Goal: Task Accomplishment & Management: Use online tool/utility

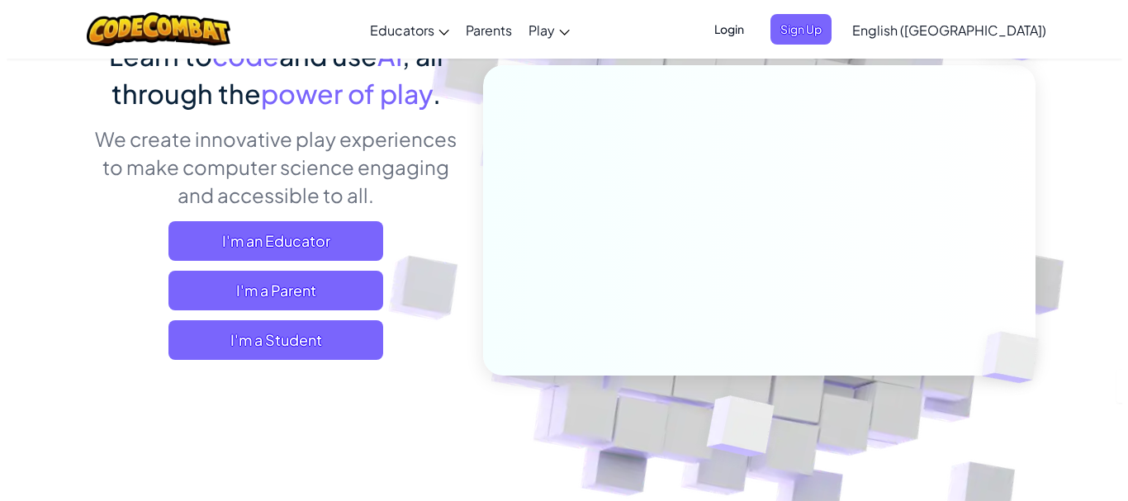
scroll to position [165, 0]
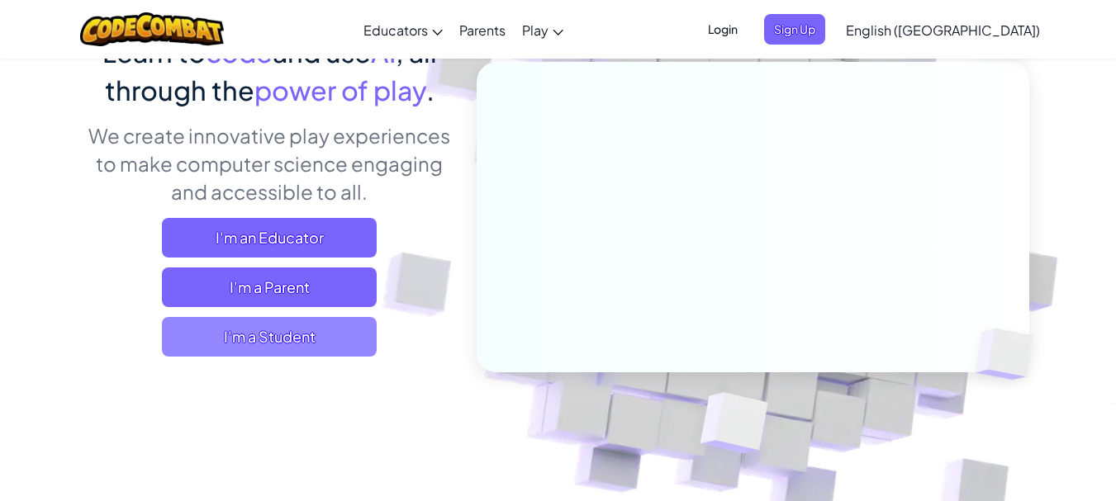
click at [294, 335] on span "I'm a Student" at bounding box center [269, 337] width 215 height 40
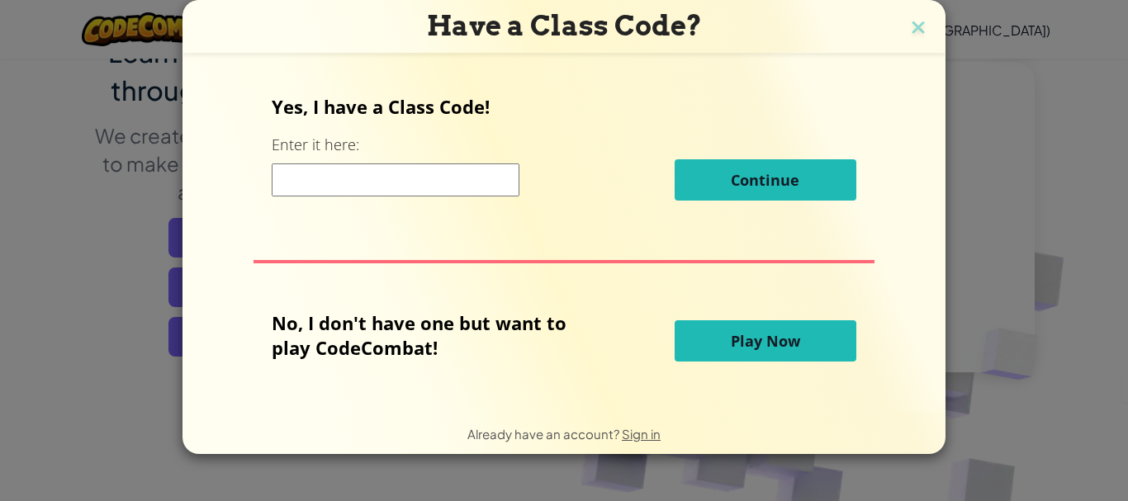
click at [295, 185] on input at bounding box center [396, 180] width 248 height 33
click at [738, 348] on span "Play Now" at bounding box center [765, 341] width 69 height 20
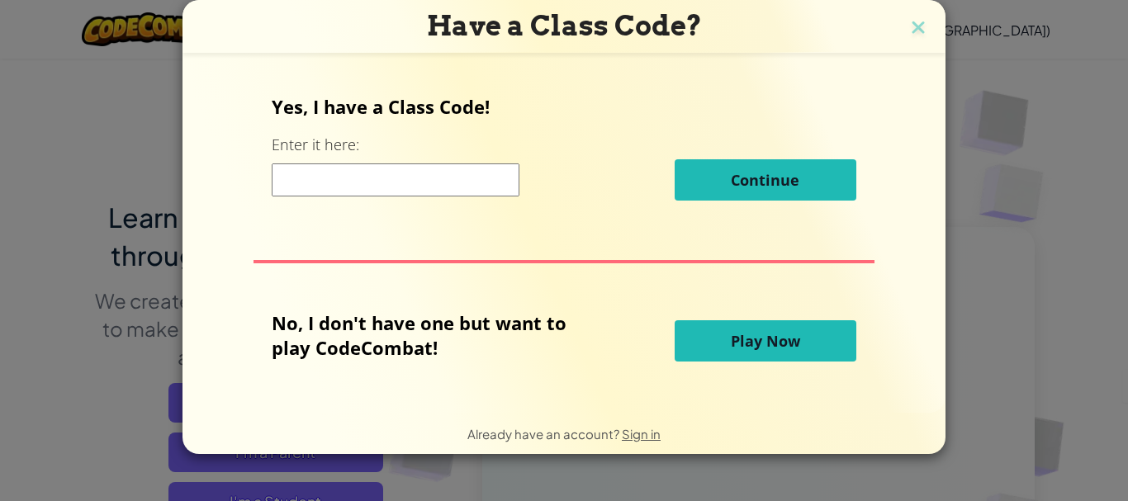
click at [753, 337] on span "Play Now" at bounding box center [765, 341] width 69 height 20
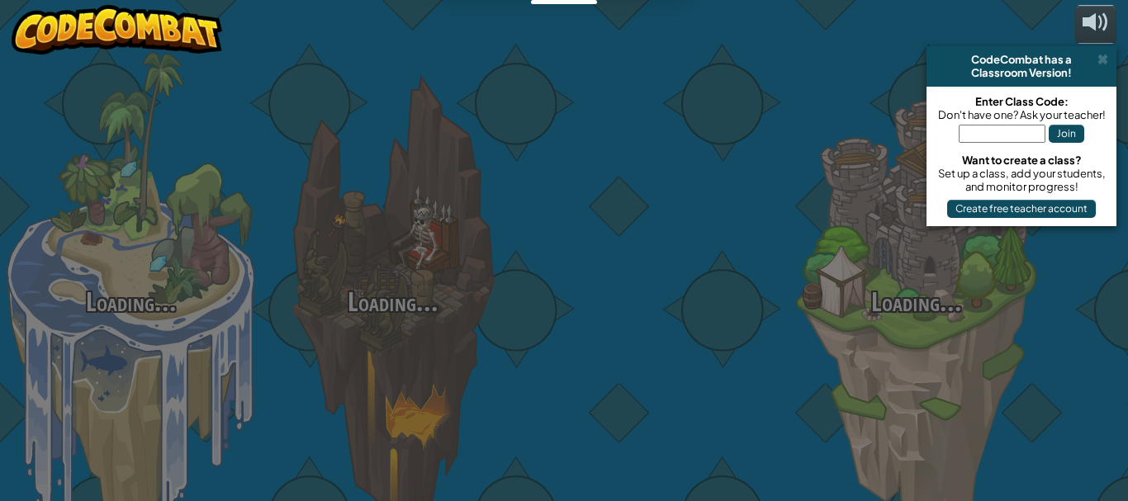
click at [750, 336] on div at bounding box center [655, 262] width 262 height 524
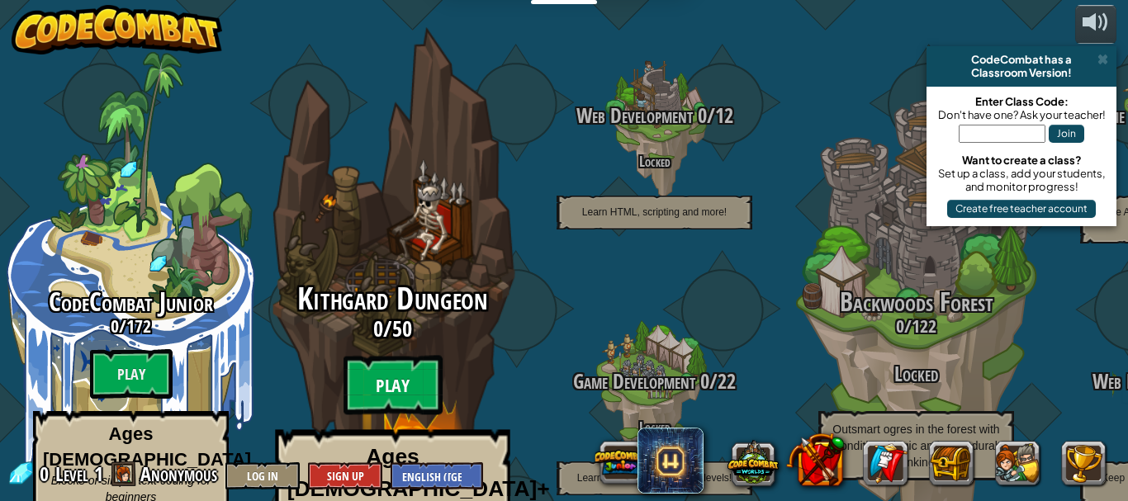
click at [400, 356] on btn "Play" at bounding box center [393, 385] width 99 height 59
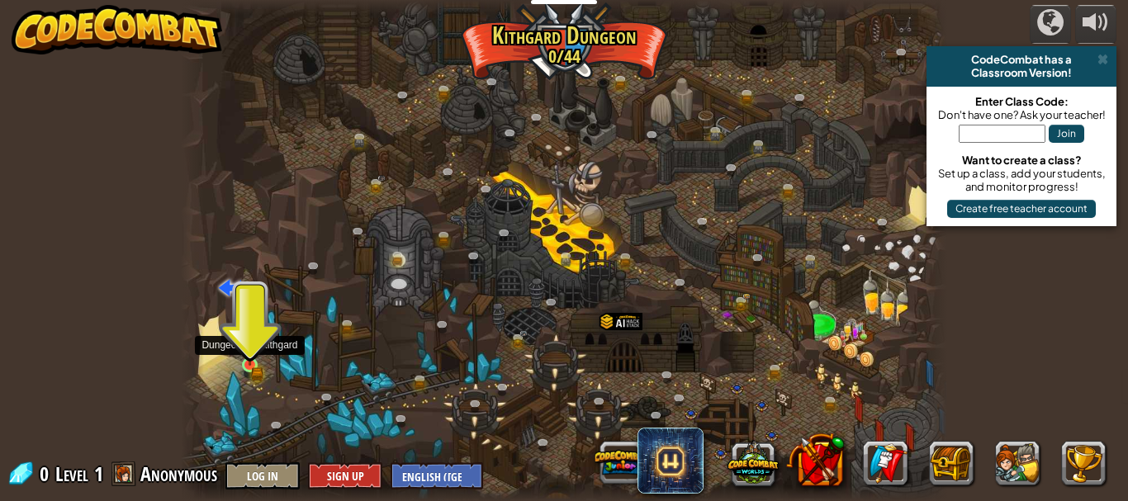
click at [245, 349] on img at bounding box center [250, 347] width 11 height 11
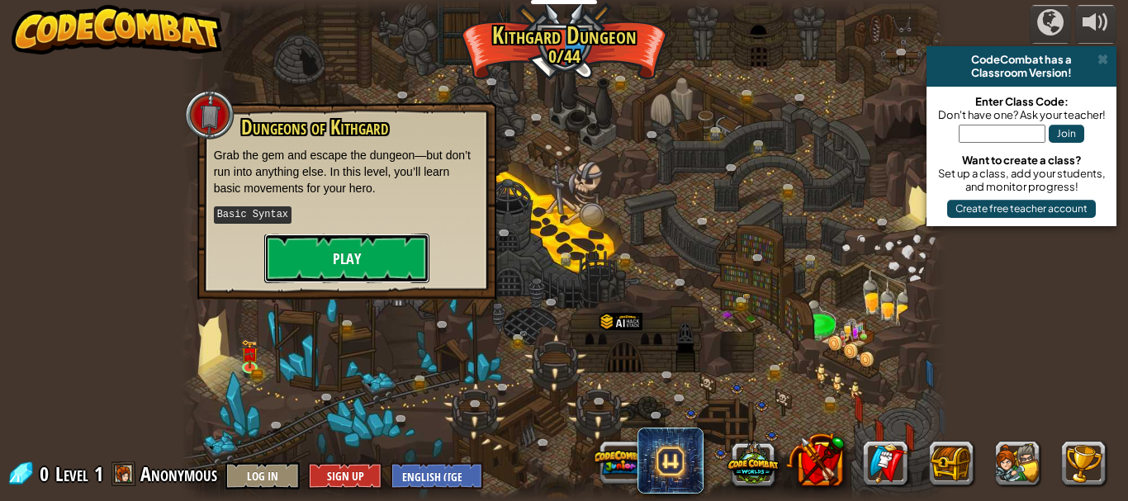
click at [345, 249] on button "Play" at bounding box center [346, 259] width 165 height 50
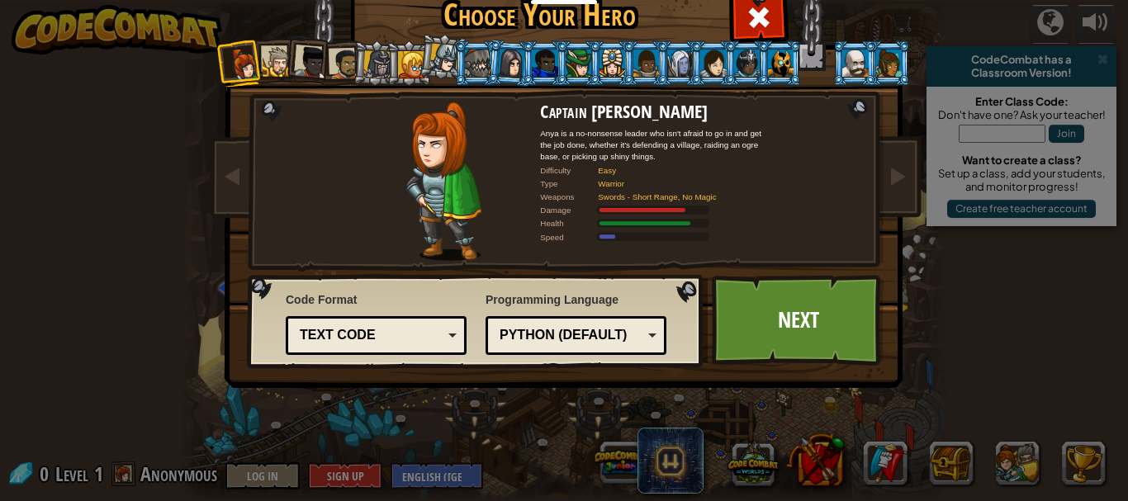
click at [583, 333] on div "Python (Default)" at bounding box center [571, 335] width 143 height 19
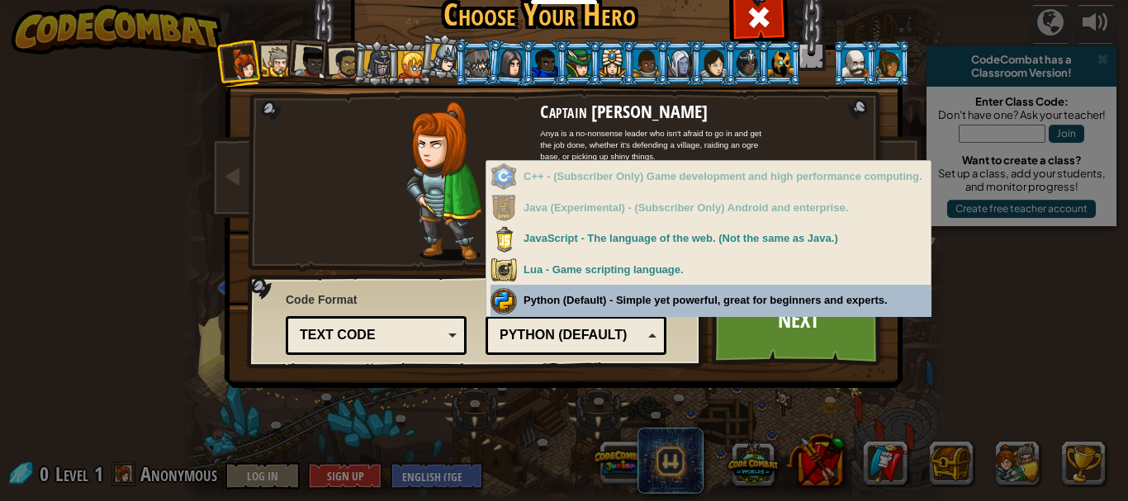
click at [589, 305] on div "Programming Language Python (Default) JavaScript Lua C++ Java (Experimental) Py…" at bounding box center [576, 321] width 181 height 68
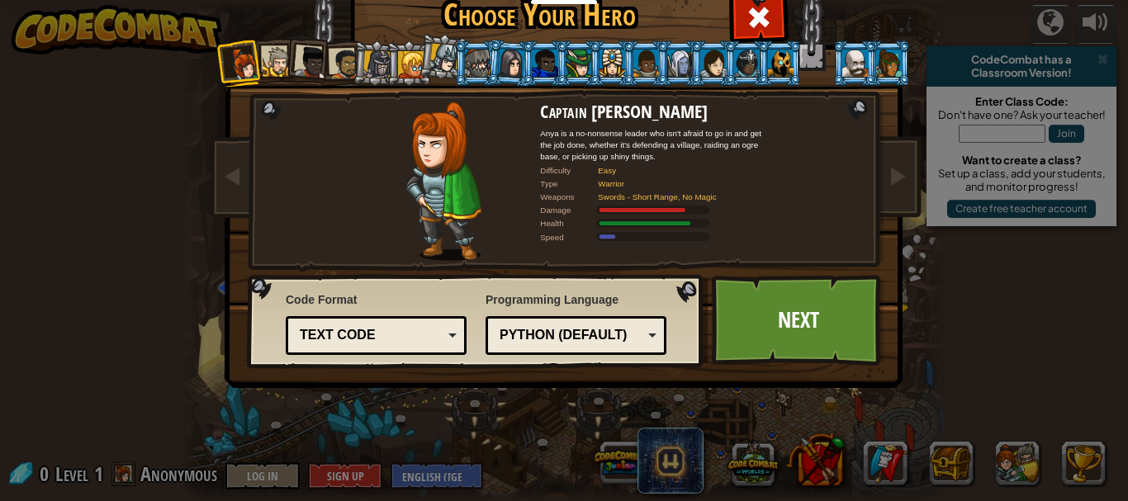
click at [411, 335] on div "Text code" at bounding box center [371, 335] width 143 height 19
click at [507, 459] on div "Choose Your Hero 0 Captain [PERSON_NAME] is a no-nonsense leader who isn't afra…" at bounding box center [564, 248] width 677 height 544
click at [783, 324] on link "Next" at bounding box center [798, 320] width 173 height 91
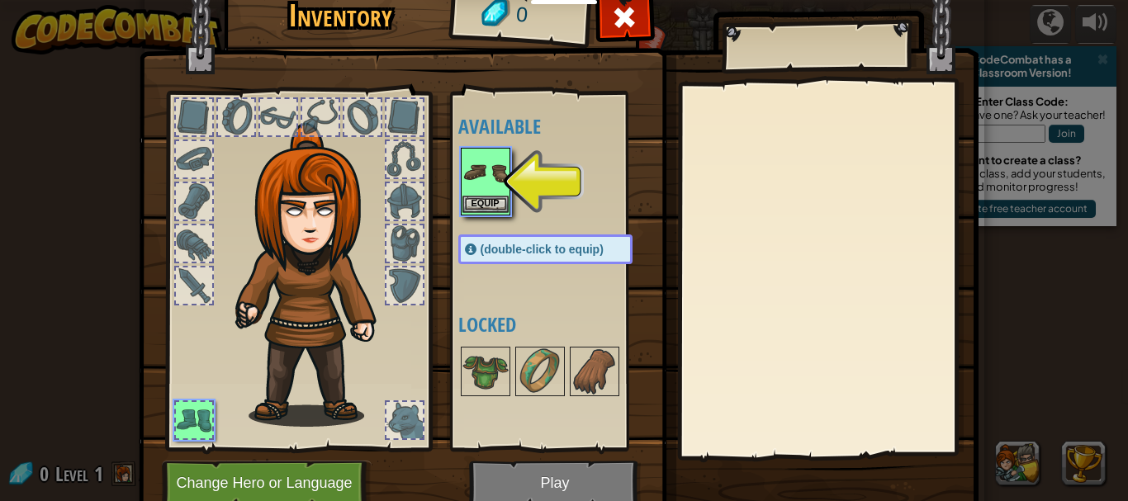
click at [472, 188] on img at bounding box center [486, 173] width 46 height 46
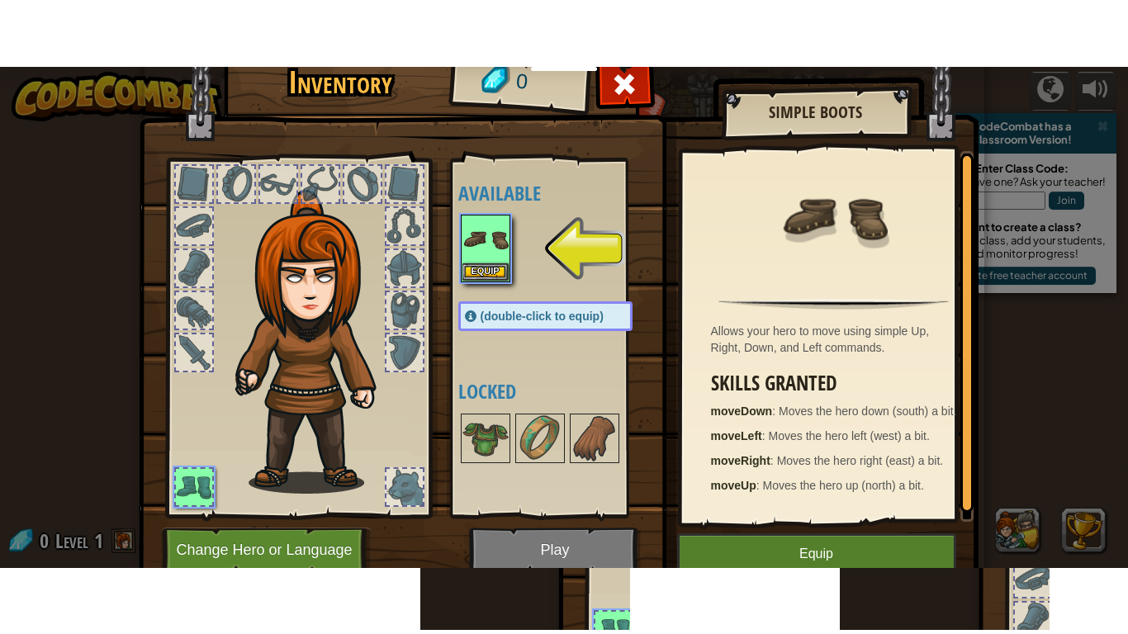
scroll to position [5, 0]
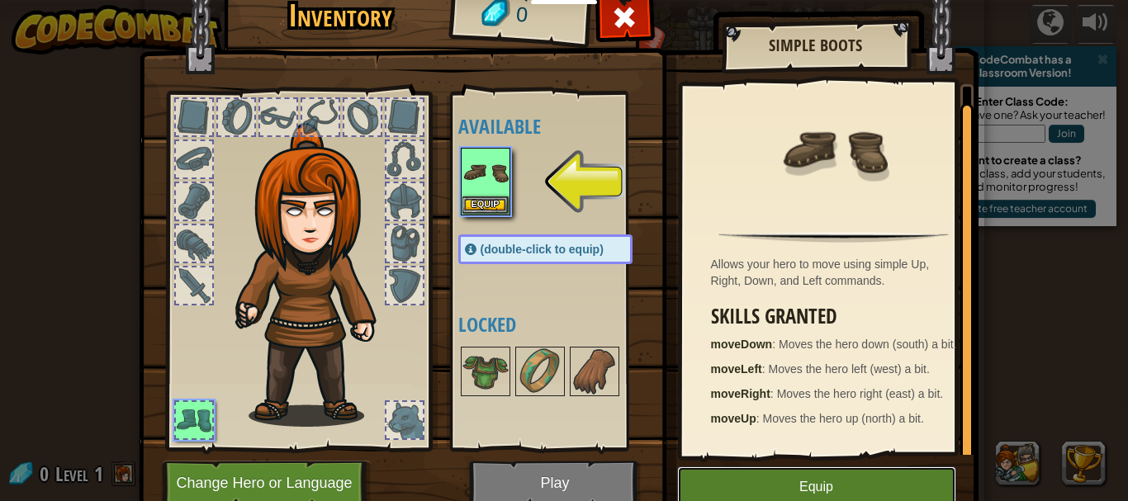
click at [771, 478] on button "Equip" at bounding box center [816, 487] width 279 height 41
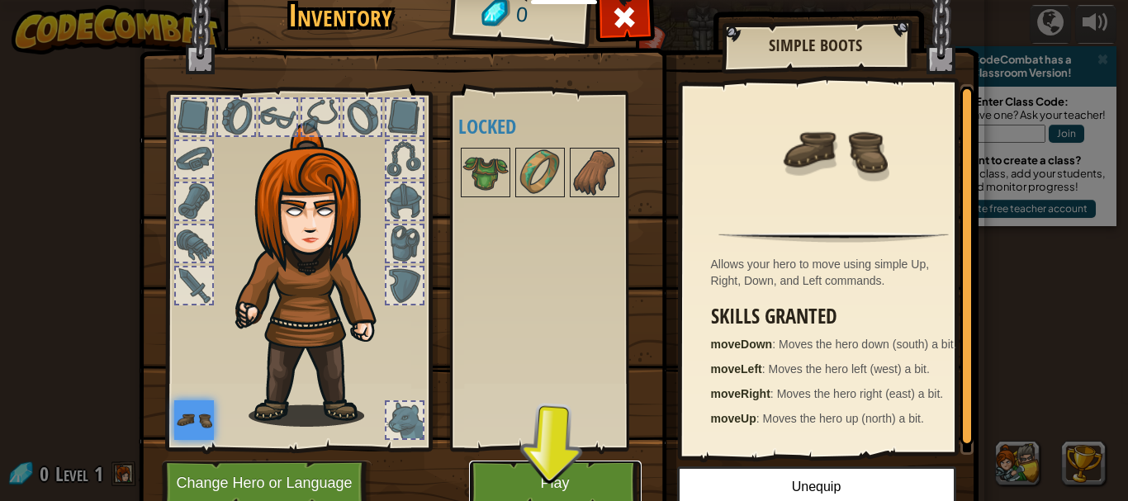
click at [535, 474] on button "Play" at bounding box center [555, 483] width 173 height 45
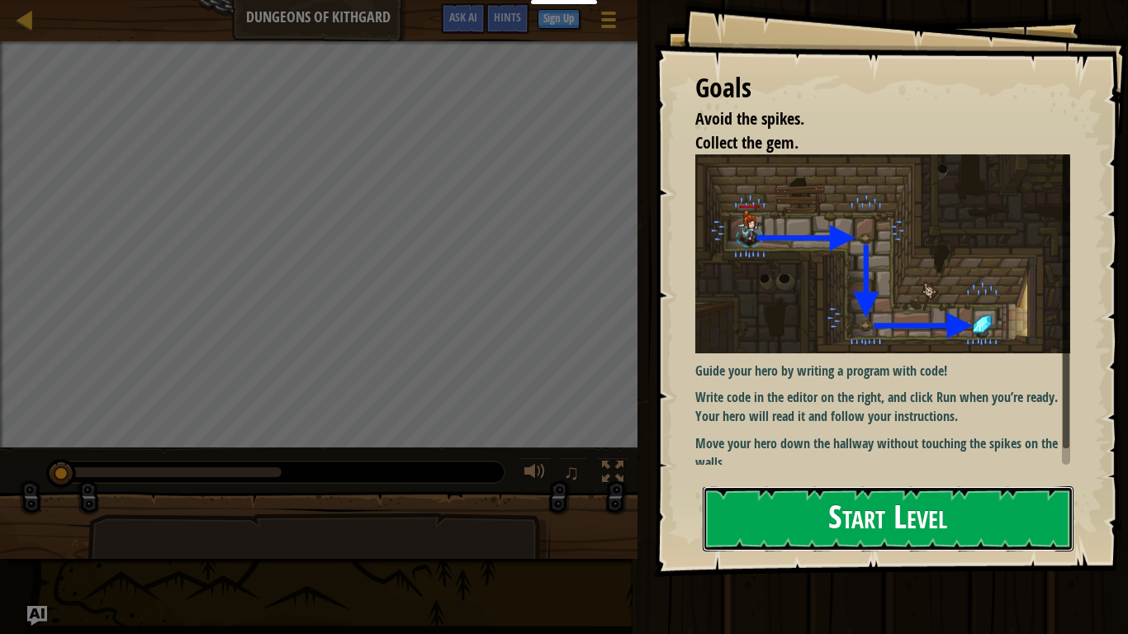
click at [850, 501] on button "Start Level" at bounding box center [888, 519] width 371 height 65
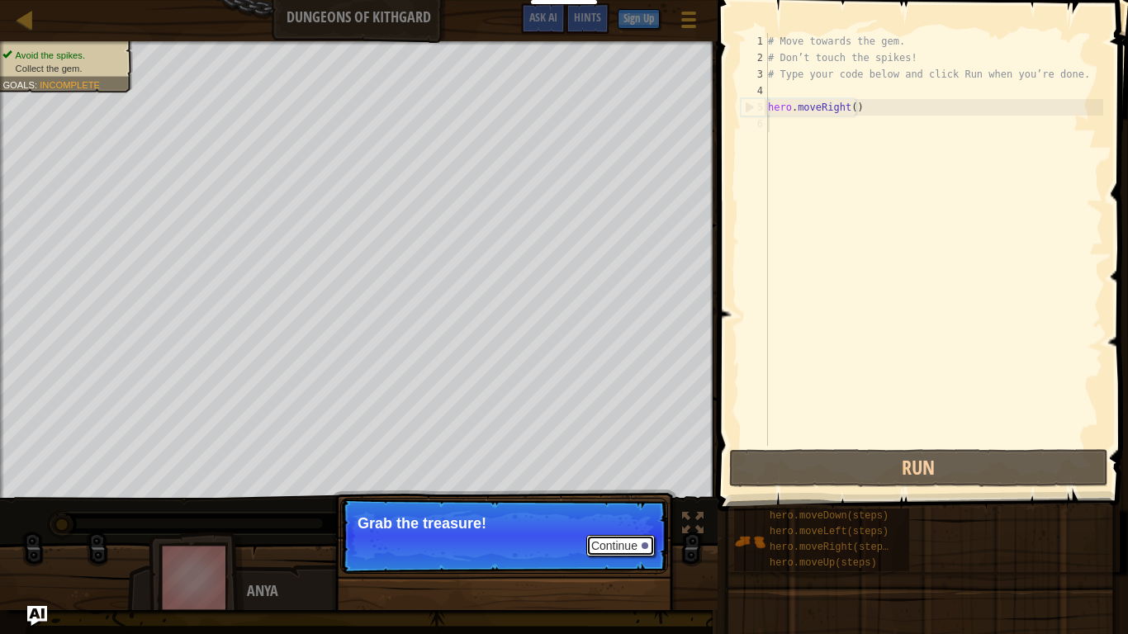
click at [613, 501] on button "Continue" at bounding box center [621, 545] width 69 height 21
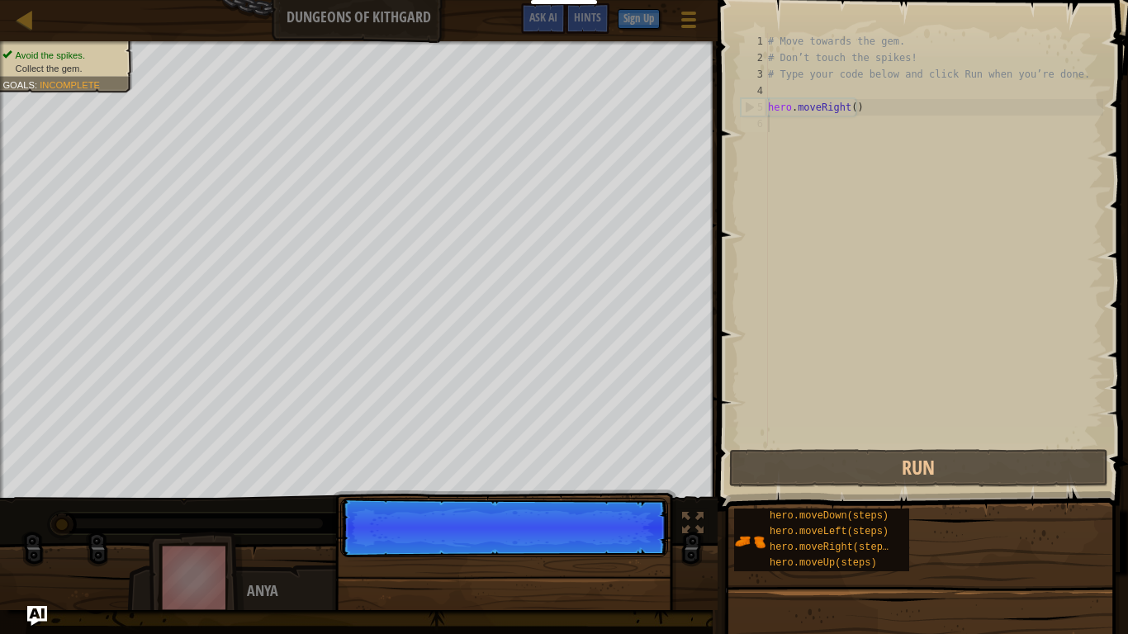
scroll to position [7, 0]
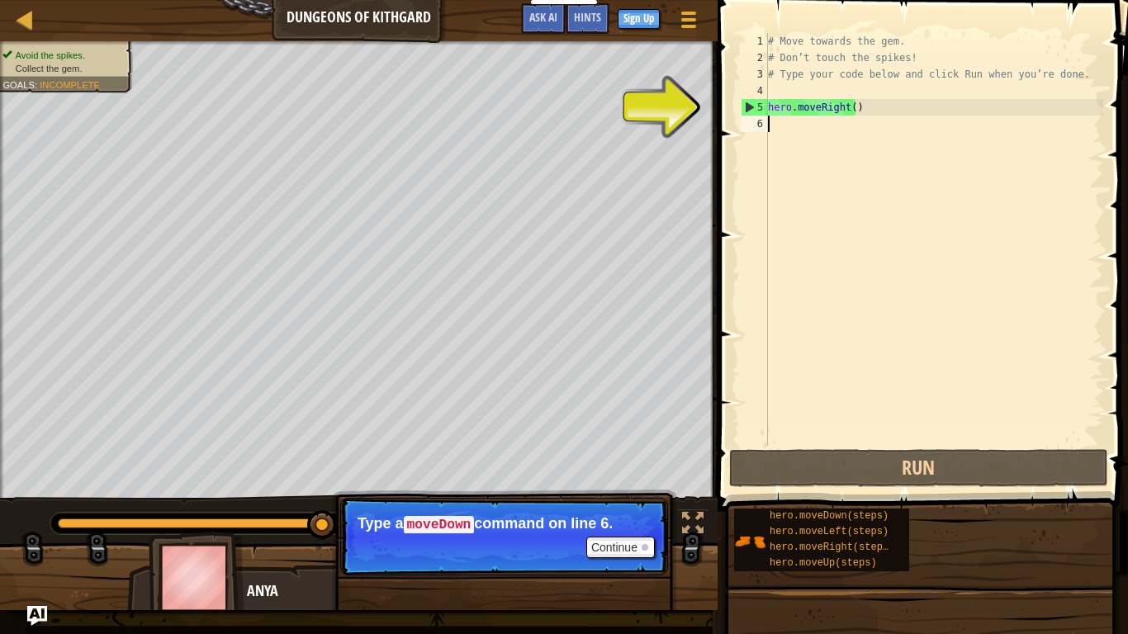
click at [843, 106] on div "# Move towards the gem. # Don’t touch the spikes! # Type your code below and cl…" at bounding box center [934, 256] width 339 height 446
type textarea "hero.moveRigh()"
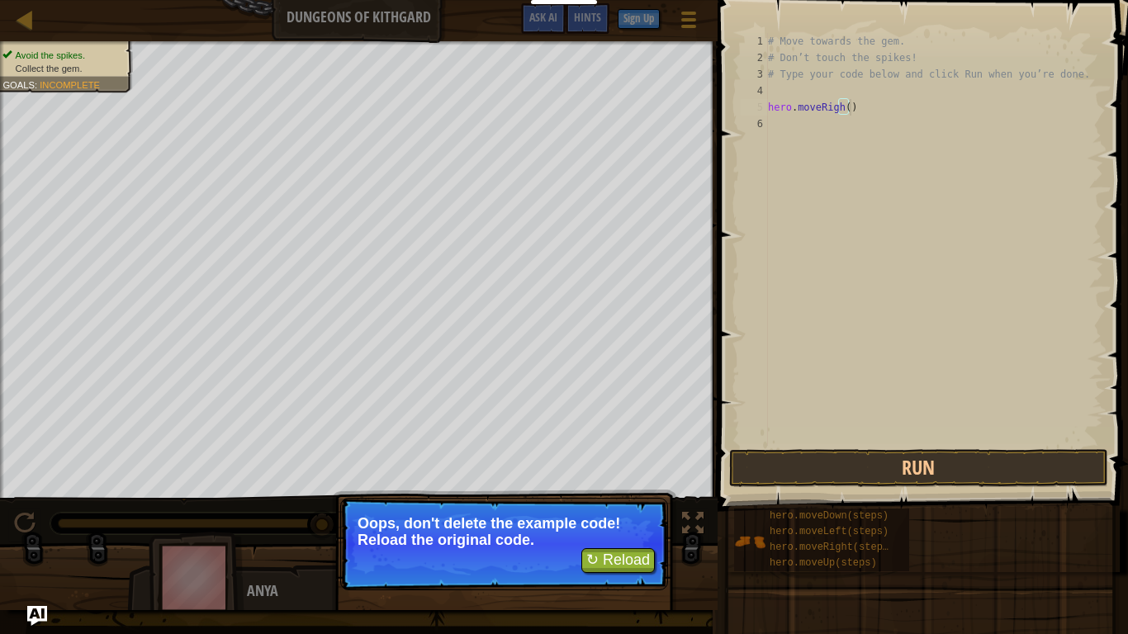
click at [853, 102] on div "# Move towards the gem. # Don’t touch the spikes! # Type your code below and cl…" at bounding box center [934, 256] width 339 height 446
drag, startPoint x: 769, startPoint y: 109, endPoint x: 881, endPoint y: 113, distance: 112.4
click at [881, 113] on div "# Move towards the gem. # Don’t touch the spikes! # Type your code below and cl…" at bounding box center [934, 256] width 339 height 446
drag, startPoint x: 843, startPoint y: 102, endPoint x: 818, endPoint y: 218, distance: 118.5
click at [818, 218] on div "# Move towards the gem. # Don’t touch the spikes! # Type your code below and cl…" at bounding box center [934, 256] width 339 height 446
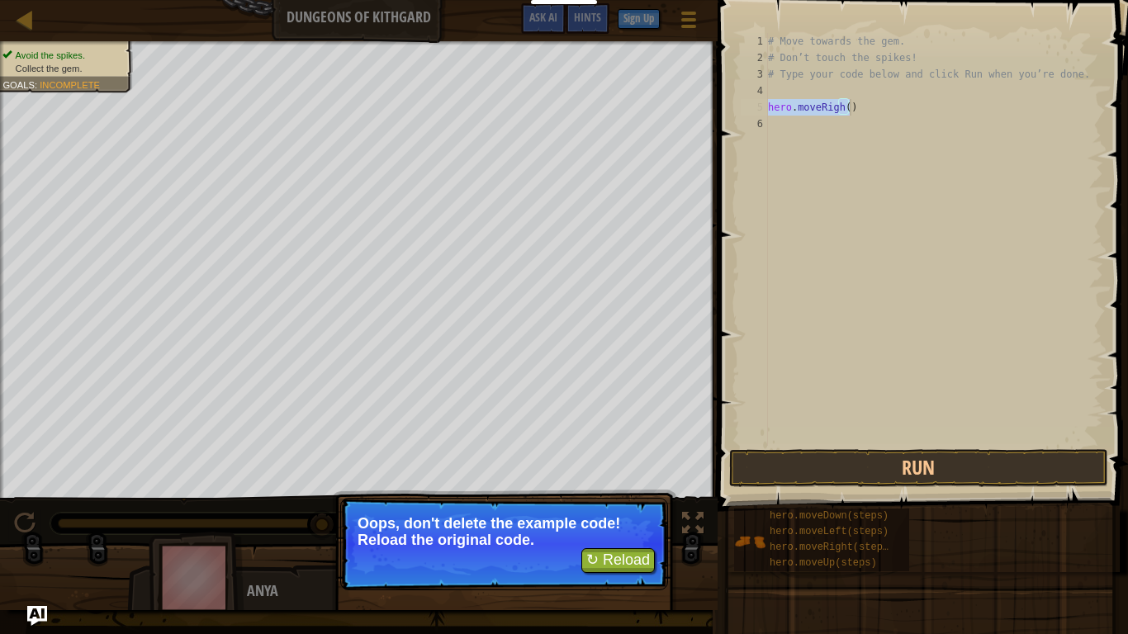
drag, startPoint x: 768, startPoint y: 103, endPoint x: 848, endPoint y: 105, distance: 79.3
click at [848, 105] on div "# Move towards the gem. # Don’t touch the spikes! # Type your code below and cl…" at bounding box center [934, 256] width 339 height 446
type textarea "hero.moveRigh()"
click at [818, 147] on div "# Move towards the gem. # Don’t touch the spikes! # Type your code below and cl…" at bounding box center [934, 256] width 339 height 446
click at [843, 106] on div "# Move towards the gem. # Don’t touch the spikes! # Type your code below and cl…" at bounding box center [934, 256] width 339 height 446
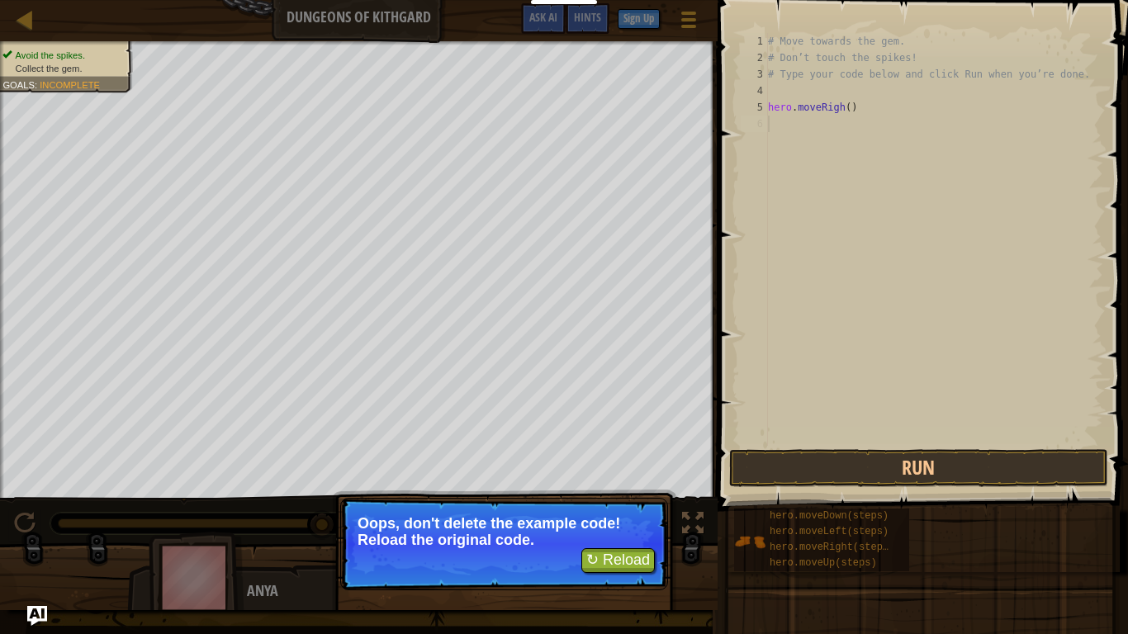
type textarea "hero.moveRigh()"
click at [844, 107] on div "# Move towards the gem. # Don’t touch the spikes! # Type your code below and cl…" at bounding box center [934, 256] width 339 height 446
click at [843, 106] on div "# Move towards the gem. # Don’t touch the spikes! # Type your code below and cl…" at bounding box center [934, 256] width 339 height 446
click at [835, 306] on div "# Move towards the gem. # Don’t touch the spikes! # Type your code below and cl…" at bounding box center [934, 256] width 339 height 446
click at [838, 106] on div "# Move towards the gem. # Don’t touch the spikes! # Type your code below and cl…" at bounding box center [934, 256] width 339 height 446
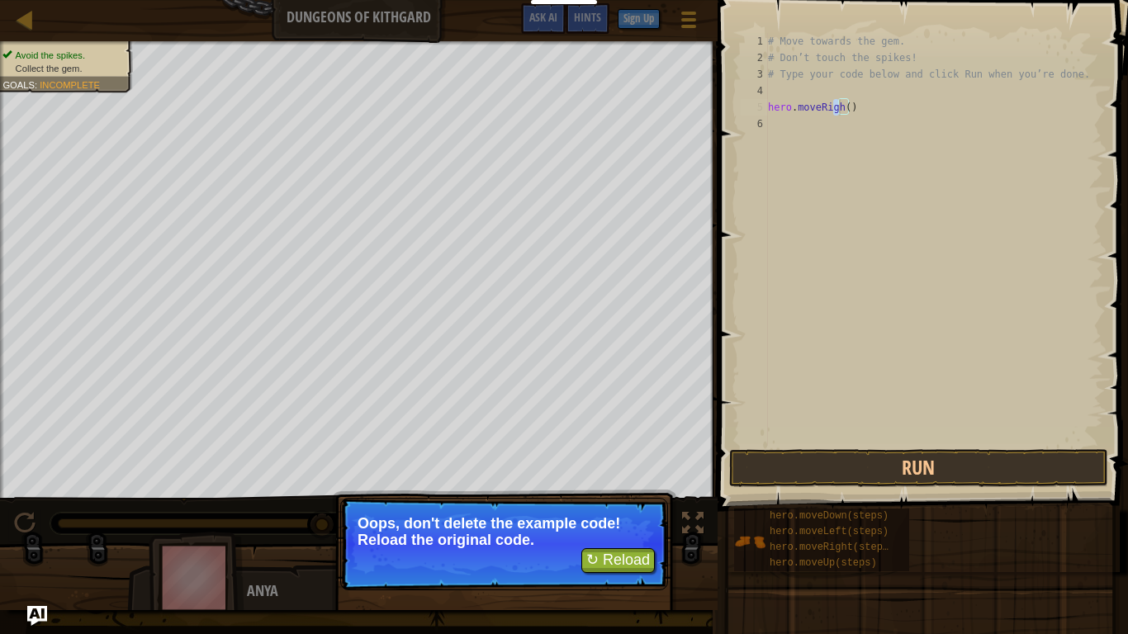
click at [839, 108] on div "# Move towards the gem. # Don’t touch the spikes! # Type your code below and cl…" at bounding box center [934, 239] width 339 height 413
click at [838, 109] on div "# Move towards the gem. # Don’t touch the spikes! # Type your code below and cl…" at bounding box center [934, 256] width 339 height 446
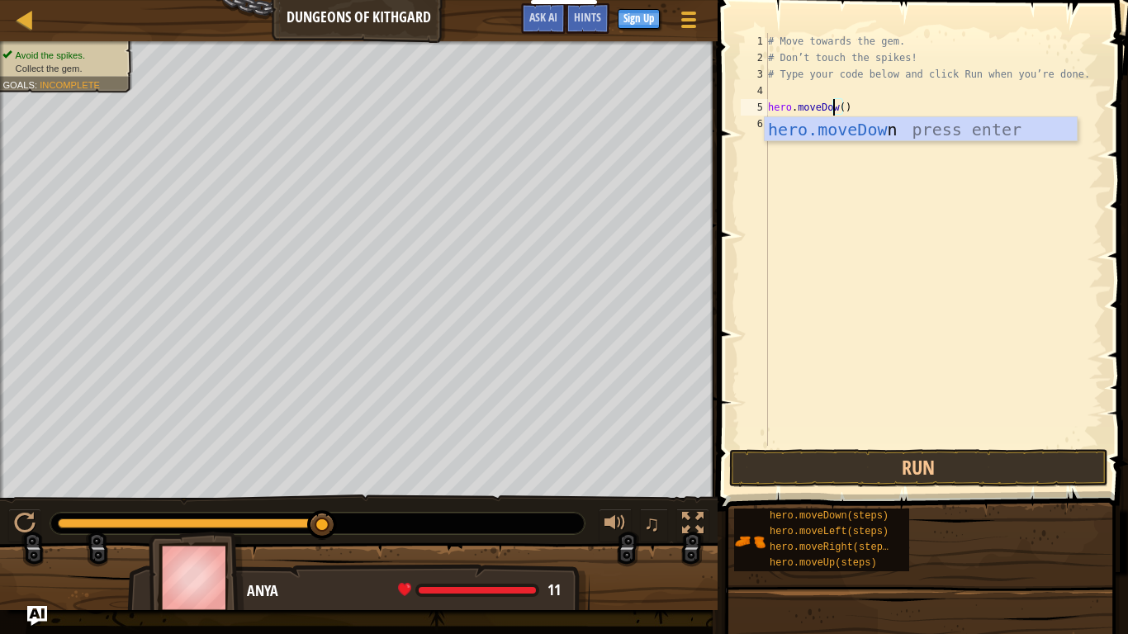
scroll to position [7, 64]
click at [843, 112] on div "# Move towards the gem. # Don’t touch the spikes! # Type your code below and cl…" at bounding box center [934, 256] width 339 height 446
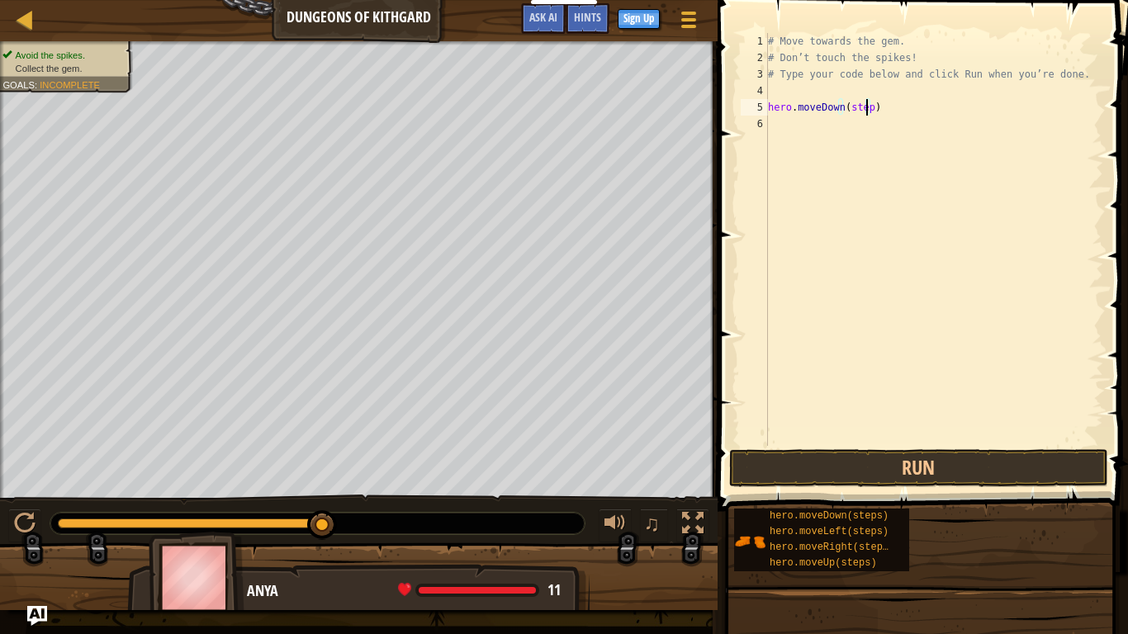
scroll to position [7, 94]
type textarea "hero.moveDown(steps)"
click at [833, 464] on button "Run" at bounding box center [918, 468] width 379 height 38
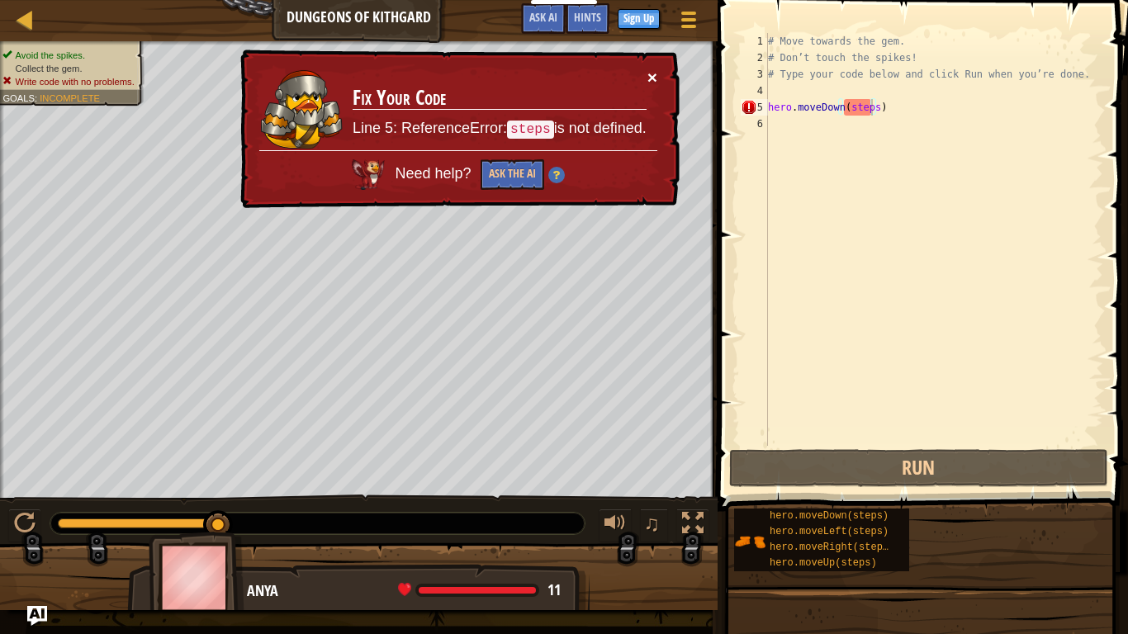
click at [653, 69] on button "×" at bounding box center [653, 77] width 10 height 17
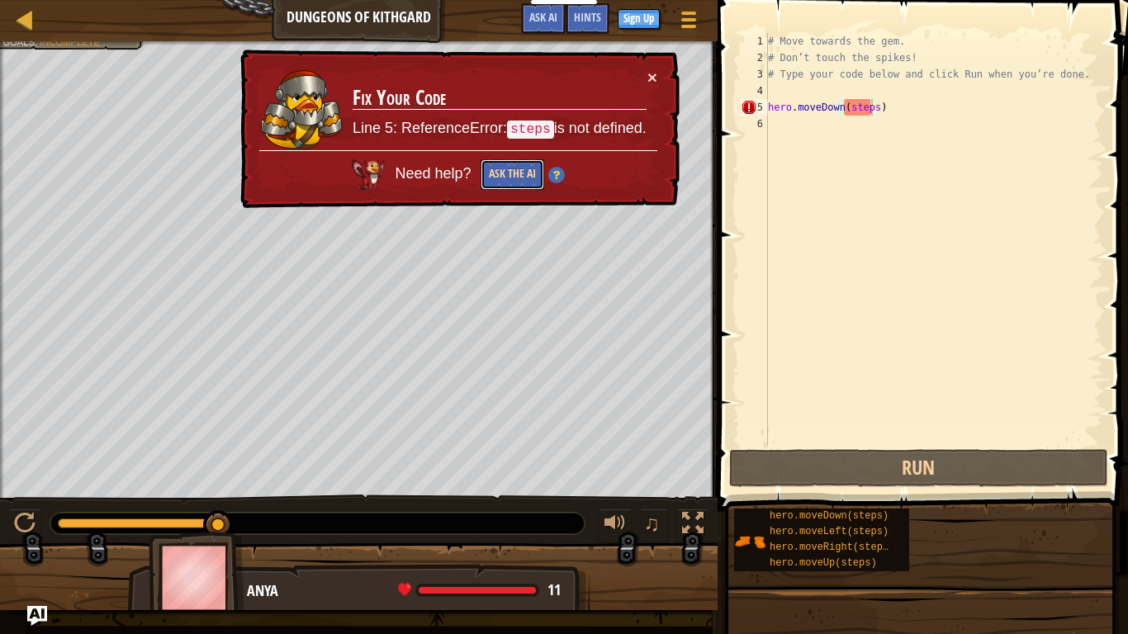
click at [511, 171] on button "Ask the AI" at bounding box center [513, 174] width 64 height 31
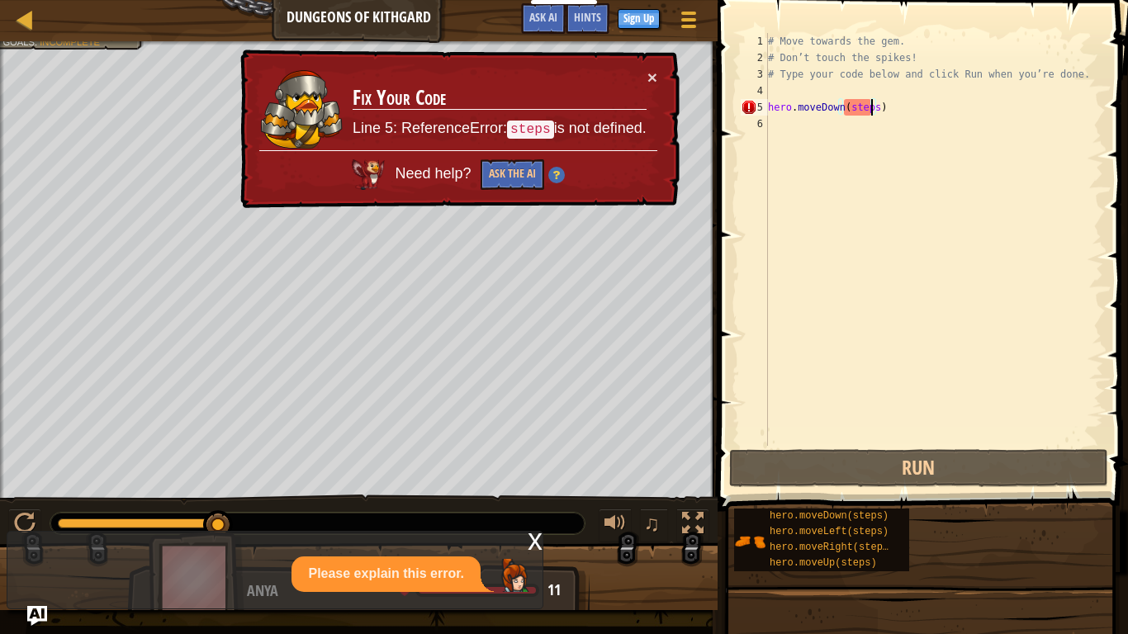
click at [412, 501] on p "Please explain this error." at bounding box center [386, 574] width 156 height 19
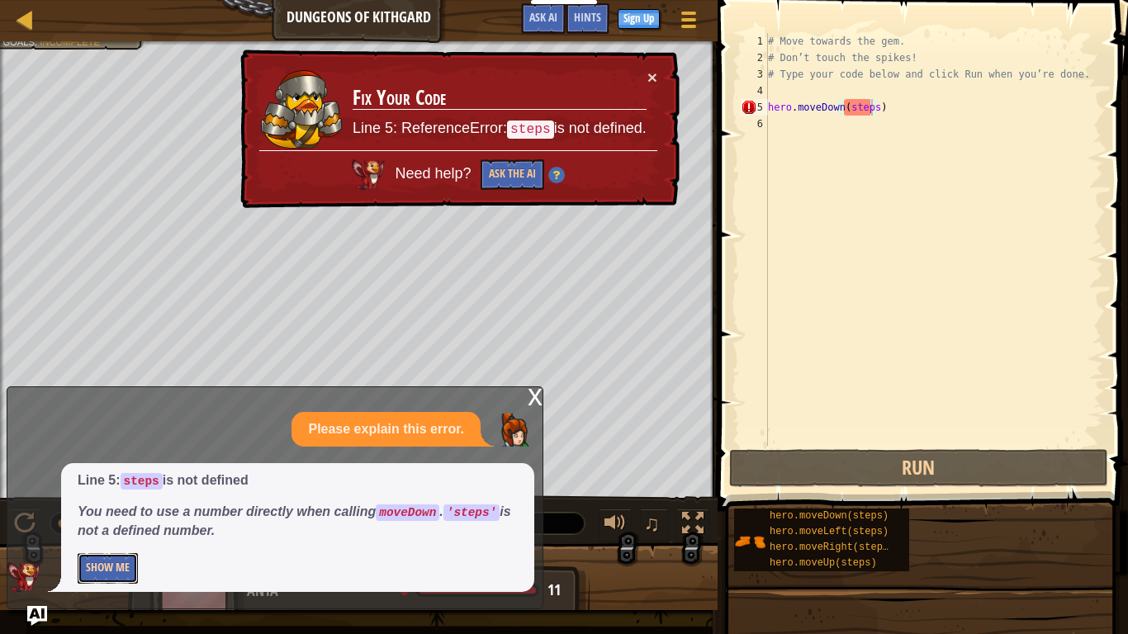
click at [131, 501] on button "Show Me" at bounding box center [108, 568] width 60 height 31
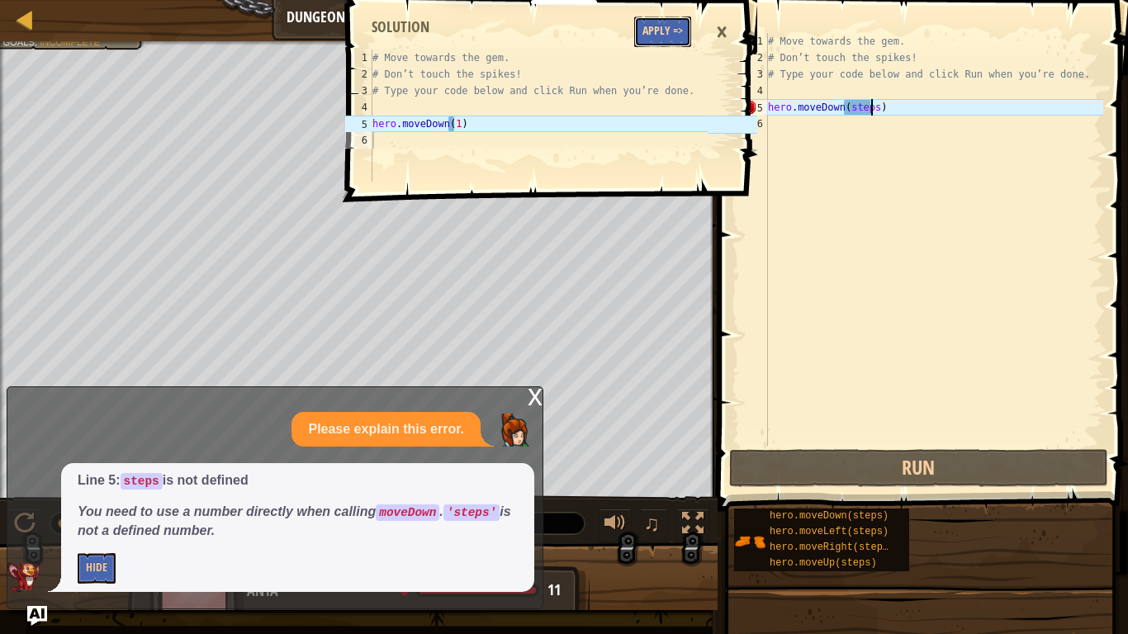
click at [674, 29] on button "Apply =>" at bounding box center [662, 32] width 57 height 31
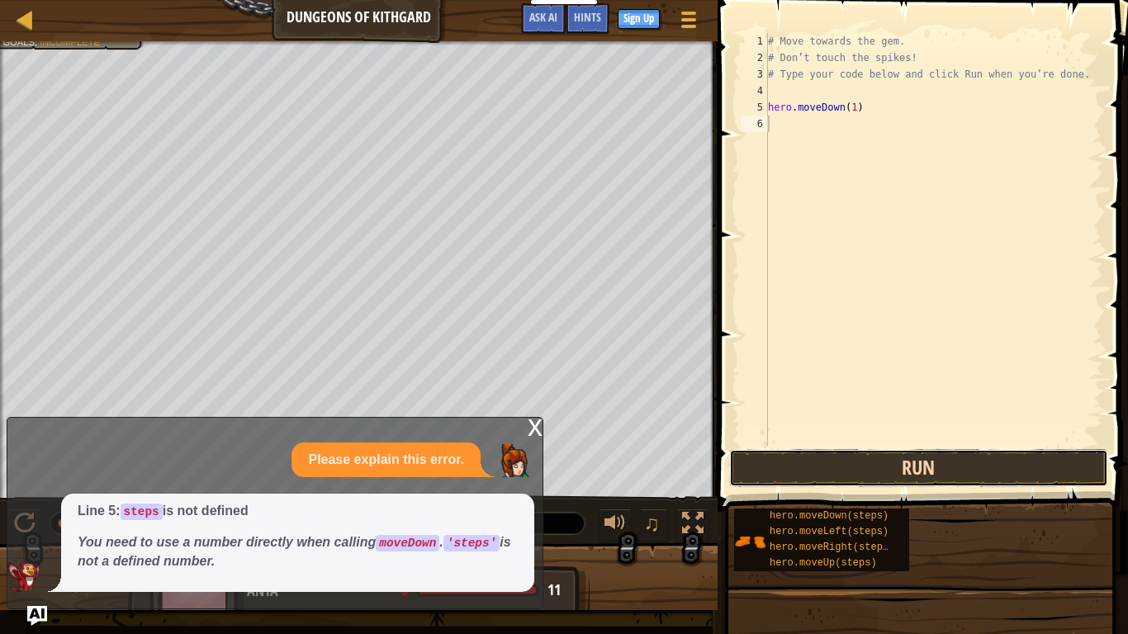
click at [924, 464] on button "Run" at bounding box center [918, 468] width 379 height 38
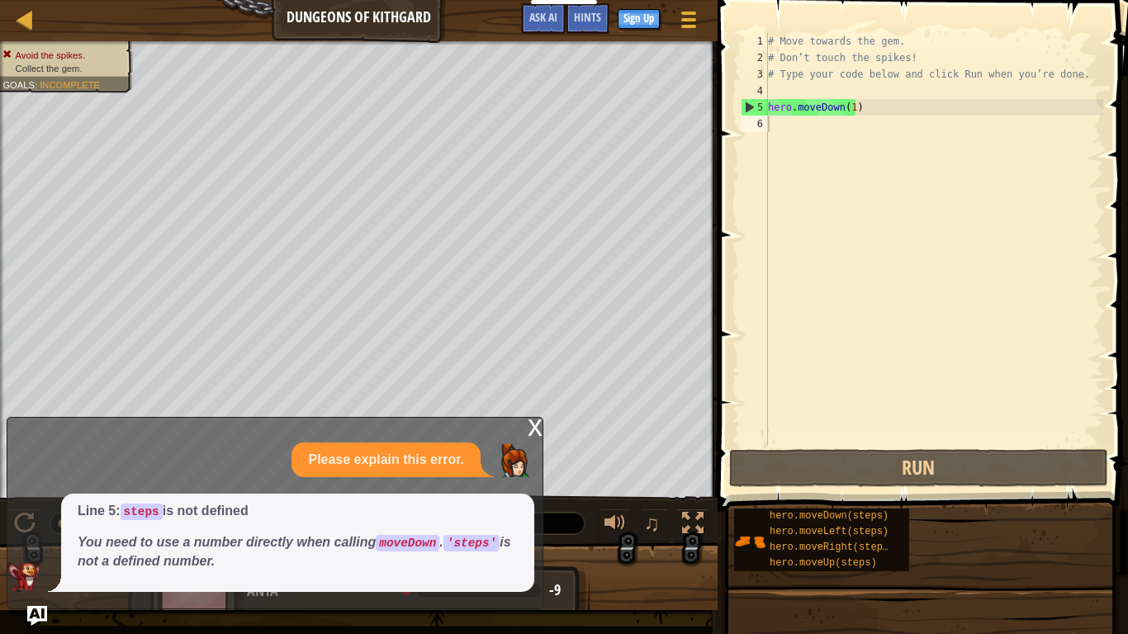
click at [534, 418] on div "x" at bounding box center [535, 426] width 15 height 17
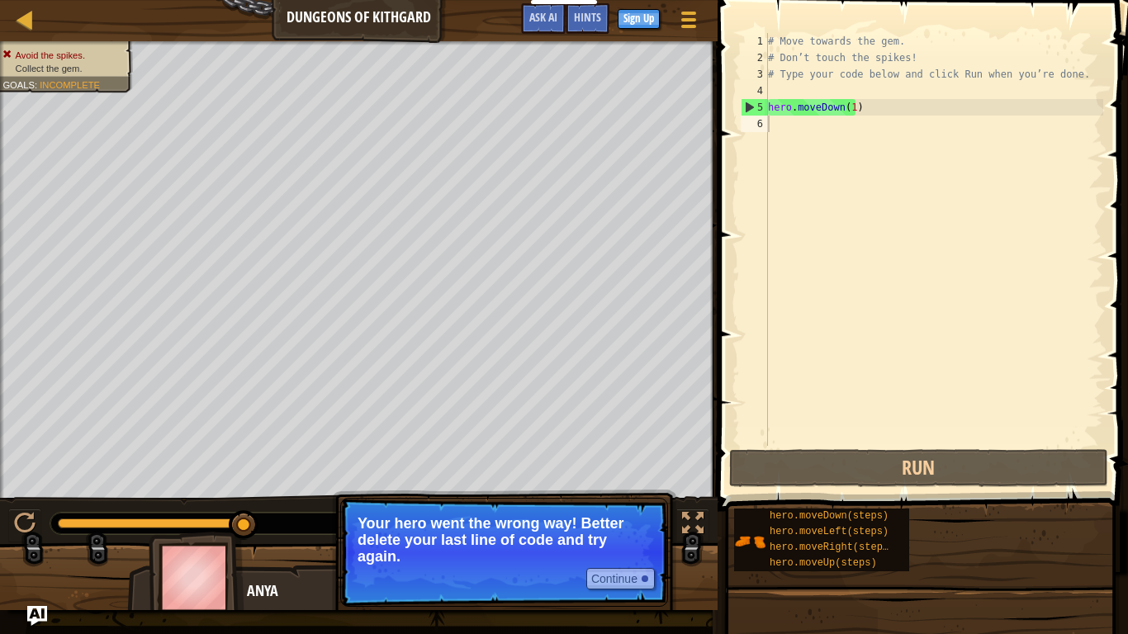
click at [869, 108] on div "# Move towards the gem. # Don’t touch the spikes! # Type your code below and cl…" at bounding box center [934, 256] width 339 height 446
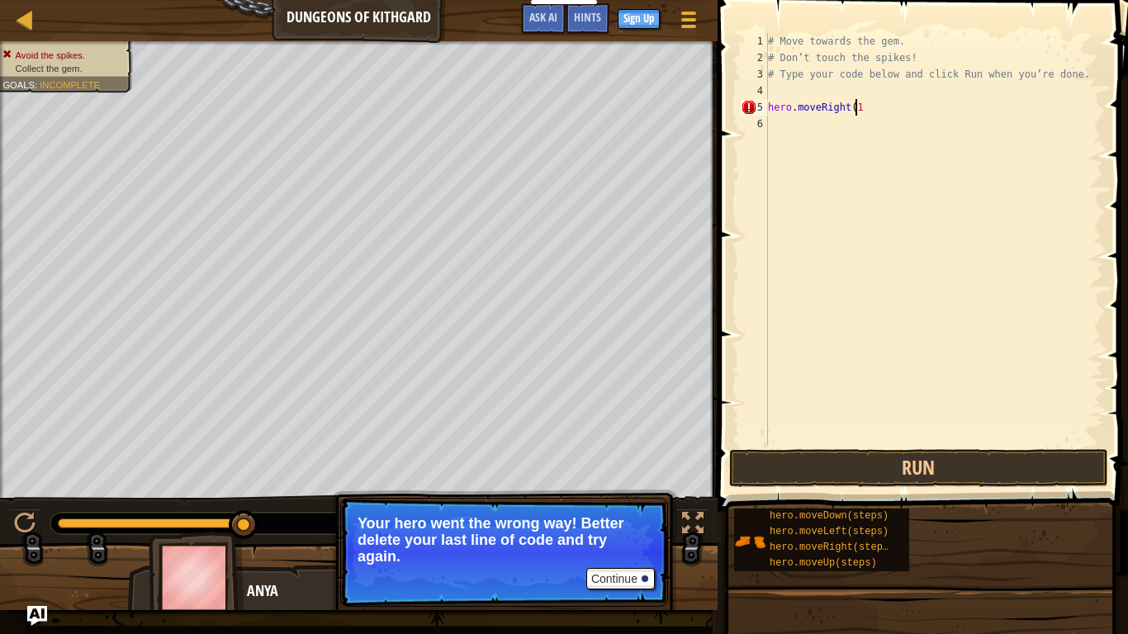
scroll to position [7, 83]
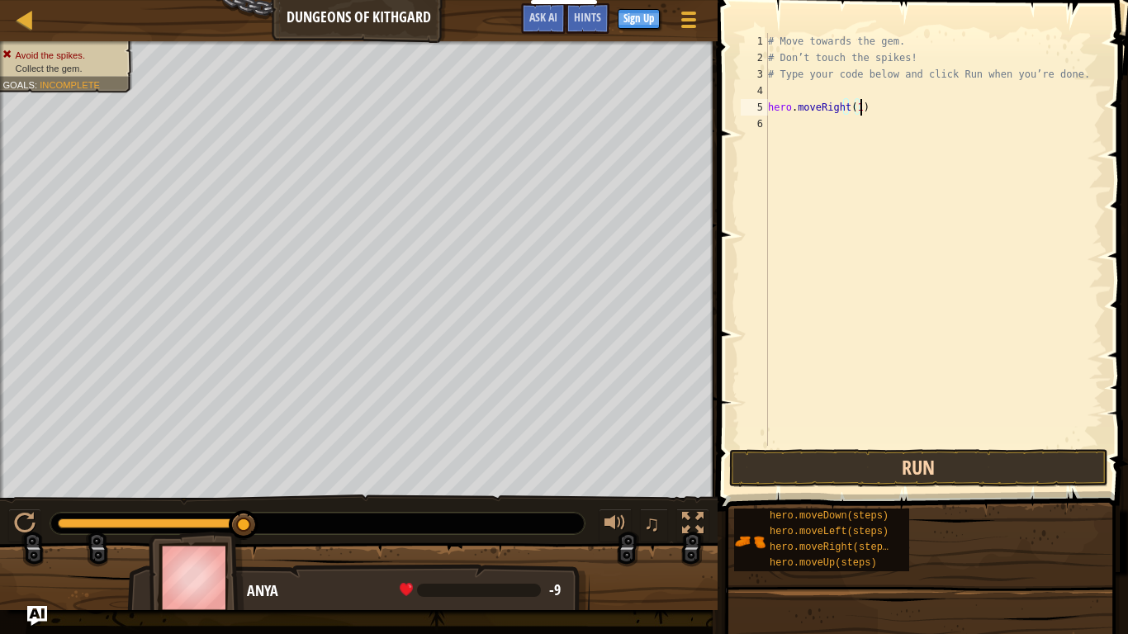
type textarea "hero.moveRight(1)"
click at [880, 470] on button "Run" at bounding box center [918, 468] width 379 height 38
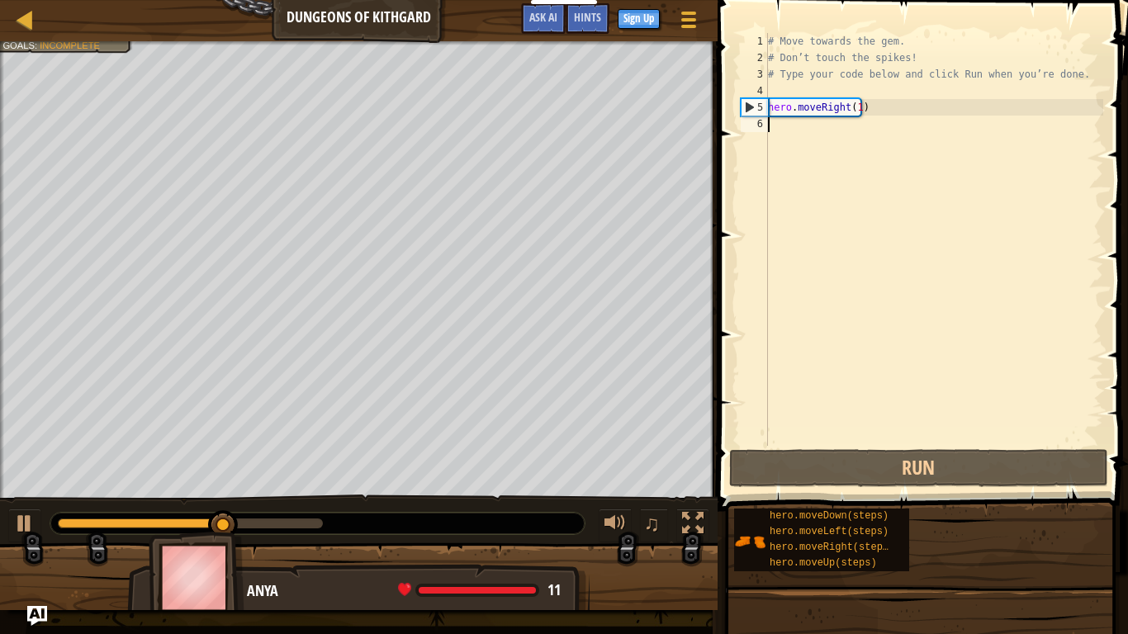
click at [779, 128] on div "# Move towards the gem. # Don’t touch the spikes! # Type your code below and cl…" at bounding box center [934, 256] width 339 height 446
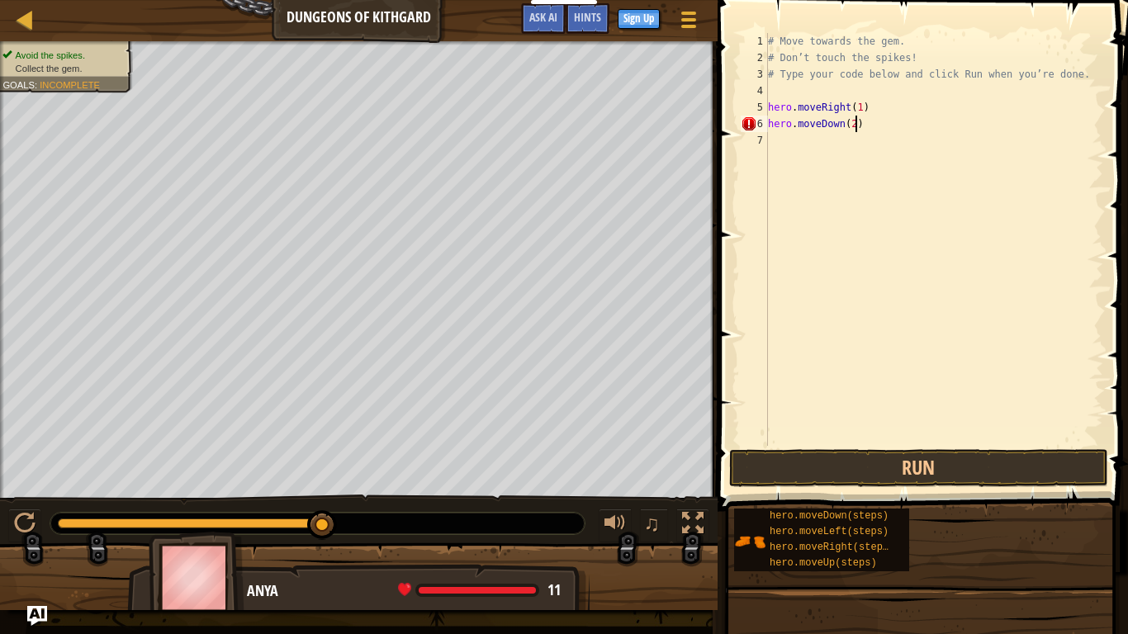
scroll to position [7, 78]
click at [844, 461] on button "Run" at bounding box center [918, 468] width 379 height 38
type textarea "hero.moveDown(1)"
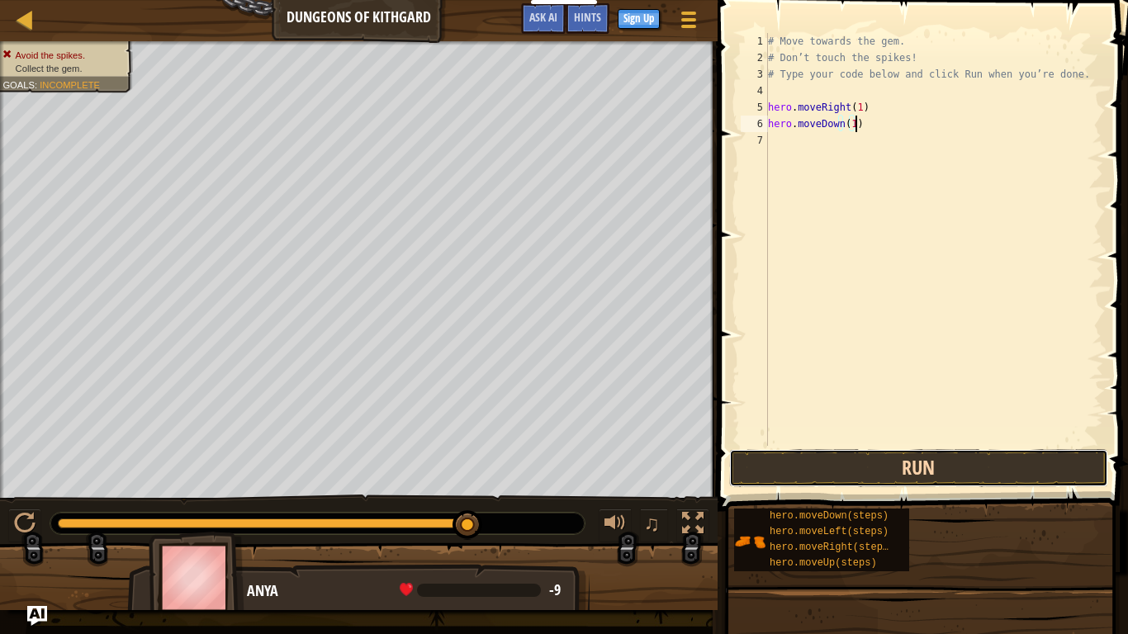
click at [924, 470] on button "Run" at bounding box center [918, 468] width 379 height 38
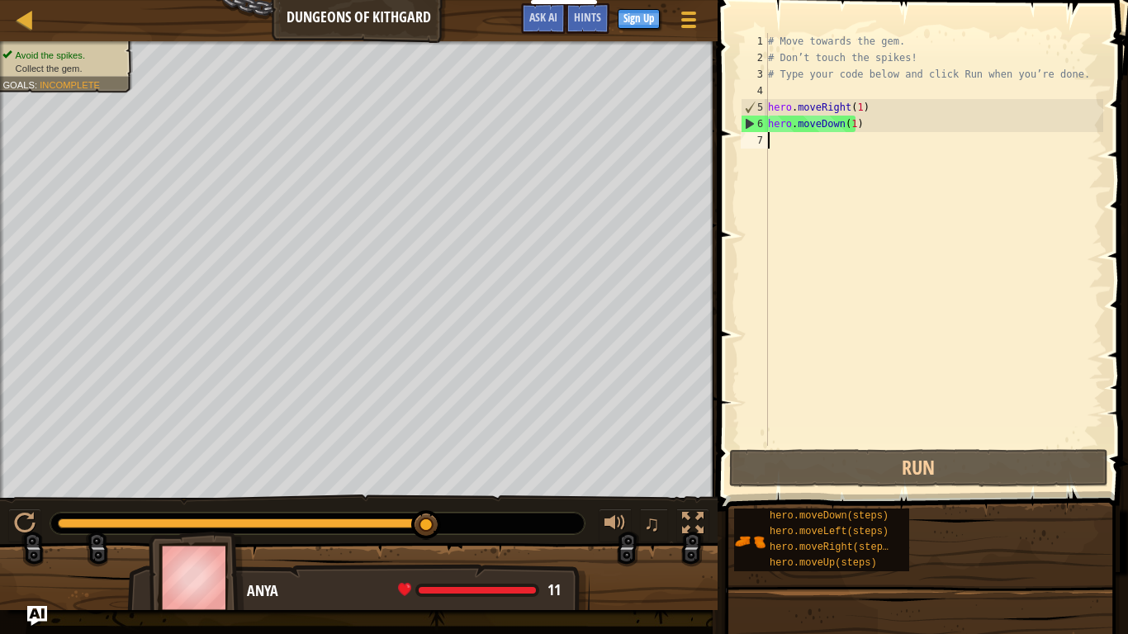
click at [781, 144] on div "# Move towards the gem. # Don’t touch the spikes! # Type your code below and cl…" at bounding box center [934, 256] width 339 height 446
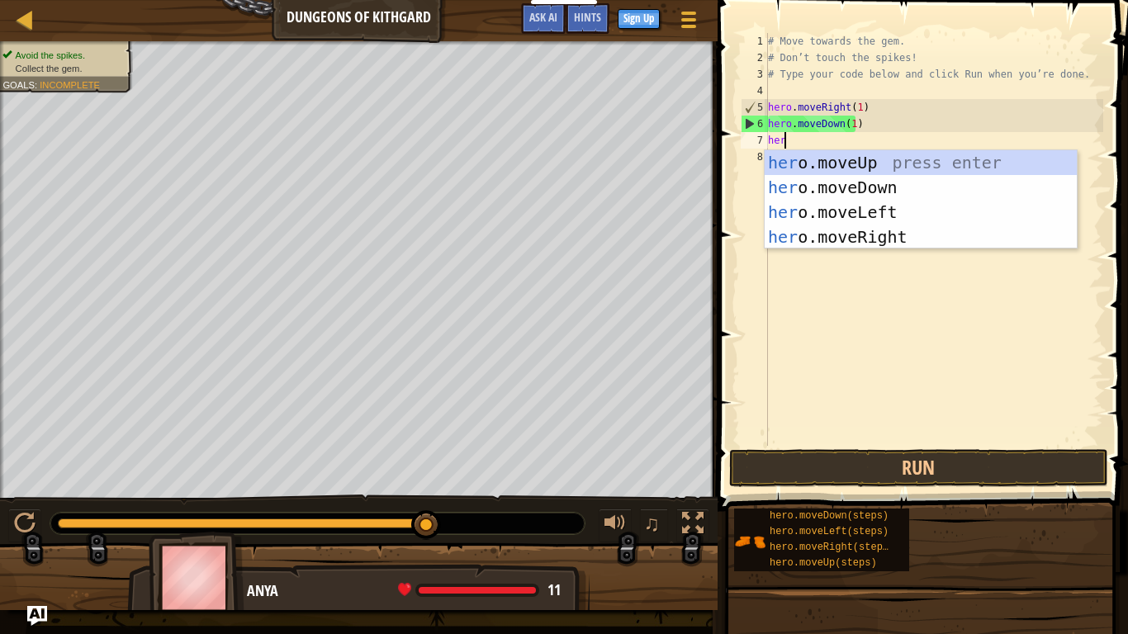
type textarea "hero"
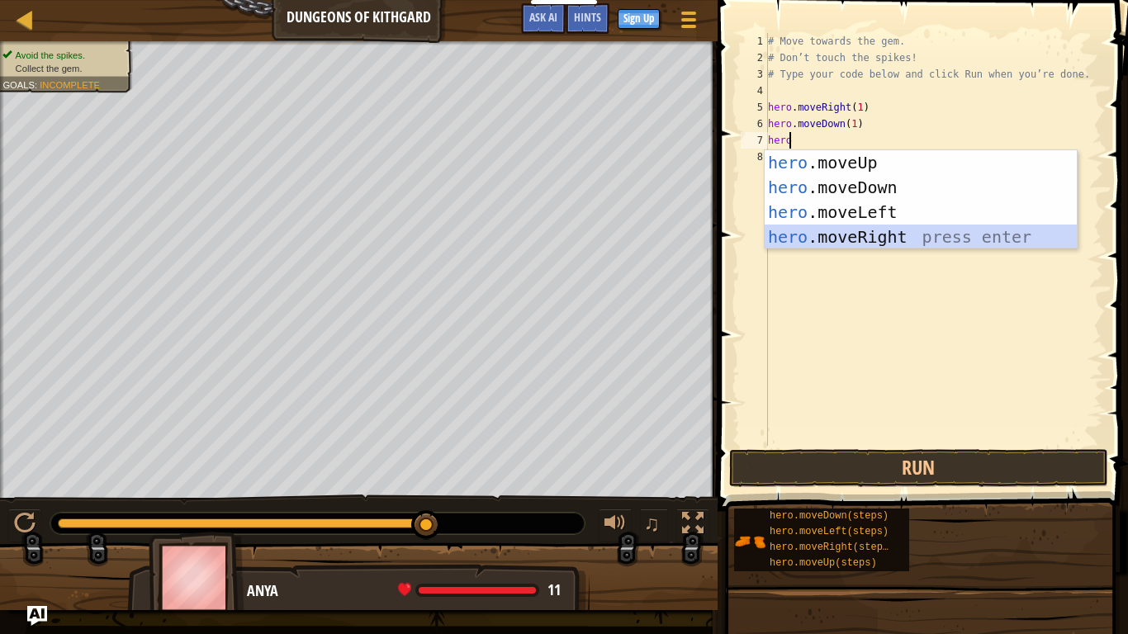
click at [835, 229] on div "hero .moveUp press enter hero .moveDown press enter hero .moveLeft press enter …" at bounding box center [921, 224] width 312 height 149
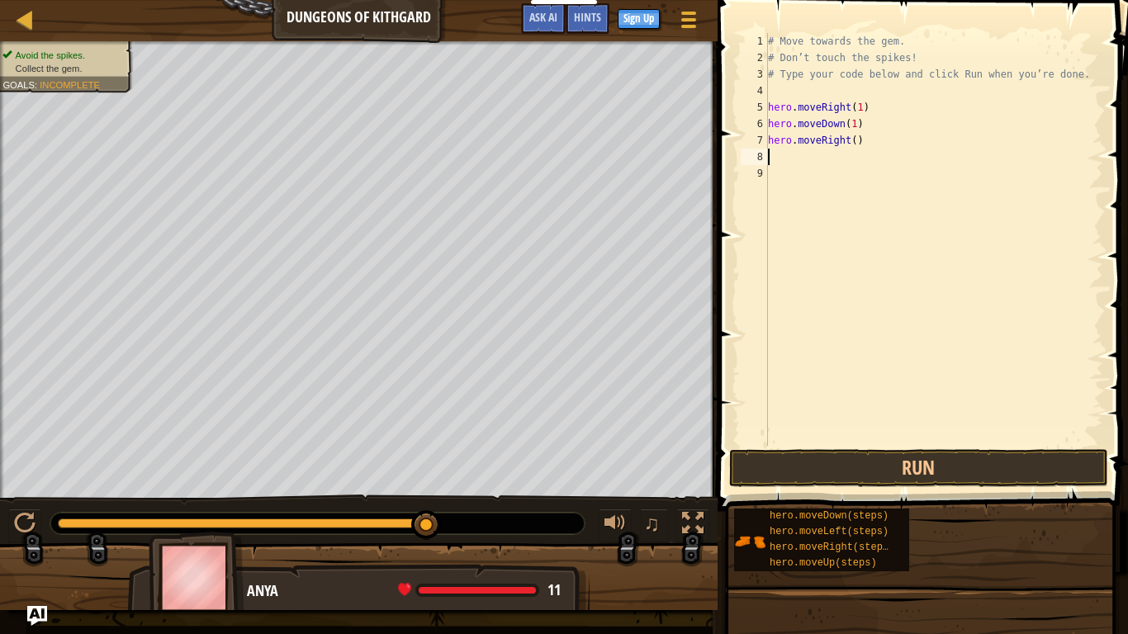
scroll to position [7, 0]
click at [848, 140] on div "# Move towards the gem. # Don’t touch the spikes! # Type your code below and cl…" at bounding box center [934, 256] width 339 height 446
type textarea "hero.moveRight(1)"
click at [890, 460] on button "Run" at bounding box center [918, 468] width 379 height 38
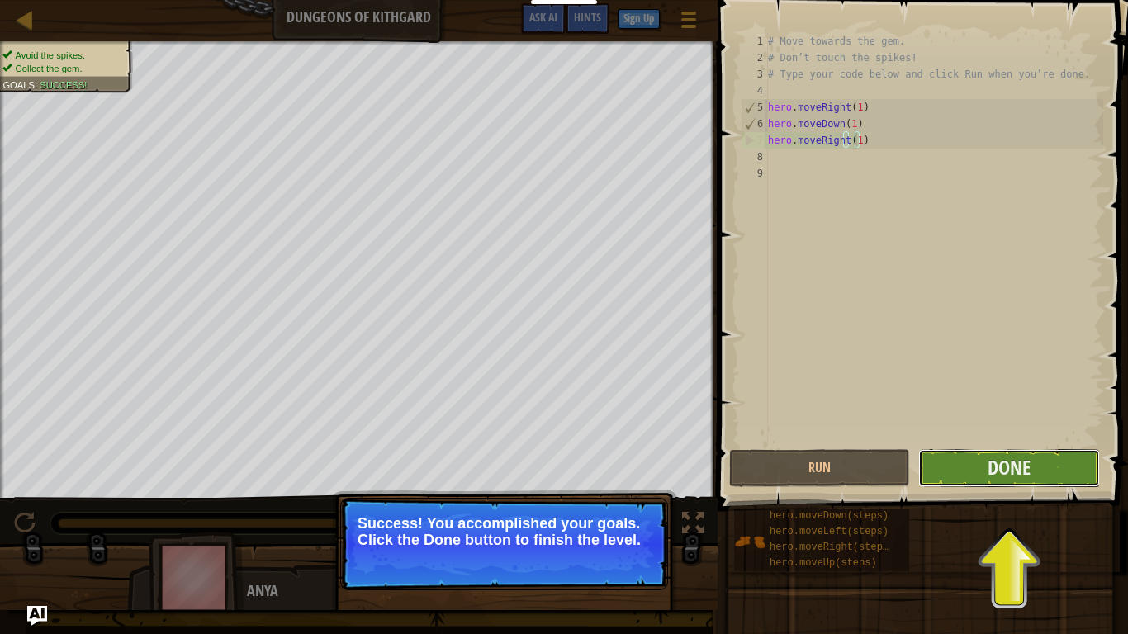
click at [976, 469] on button "Done" at bounding box center [1009, 468] width 181 height 38
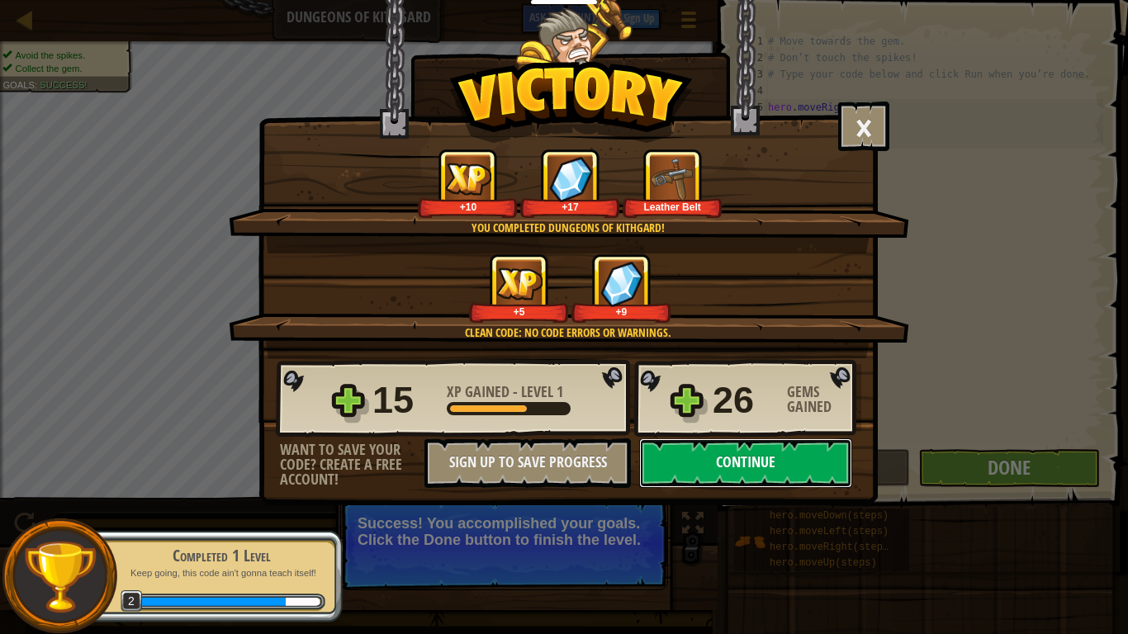
click at [720, 464] on button "Continue" at bounding box center [745, 464] width 213 height 50
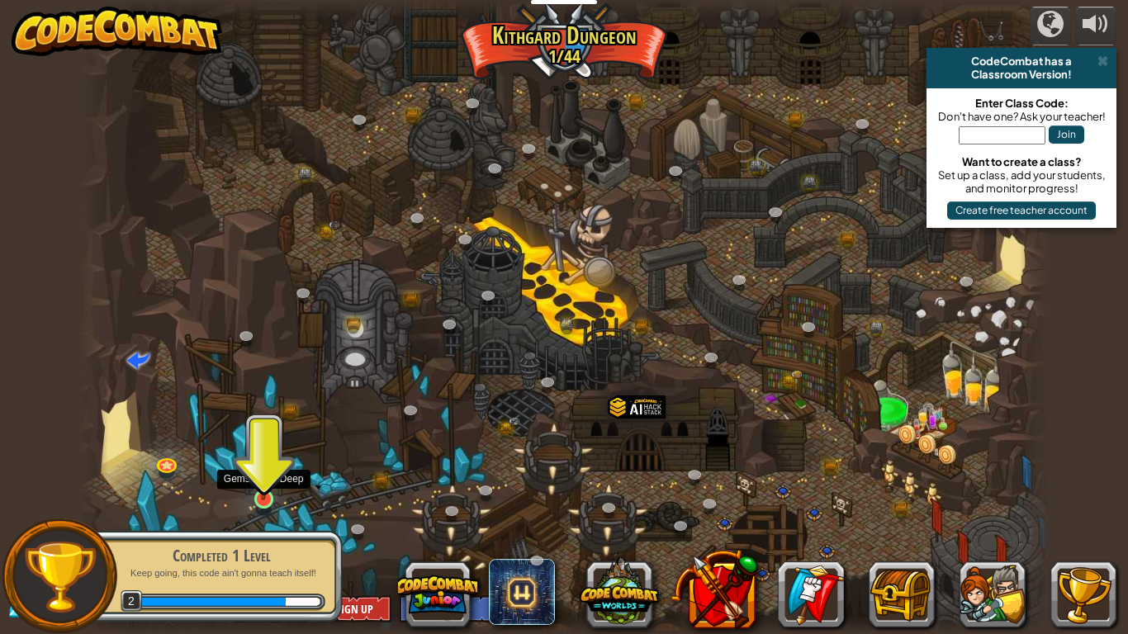
click at [256, 482] on img at bounding box center [263, 472] width 25 height 56
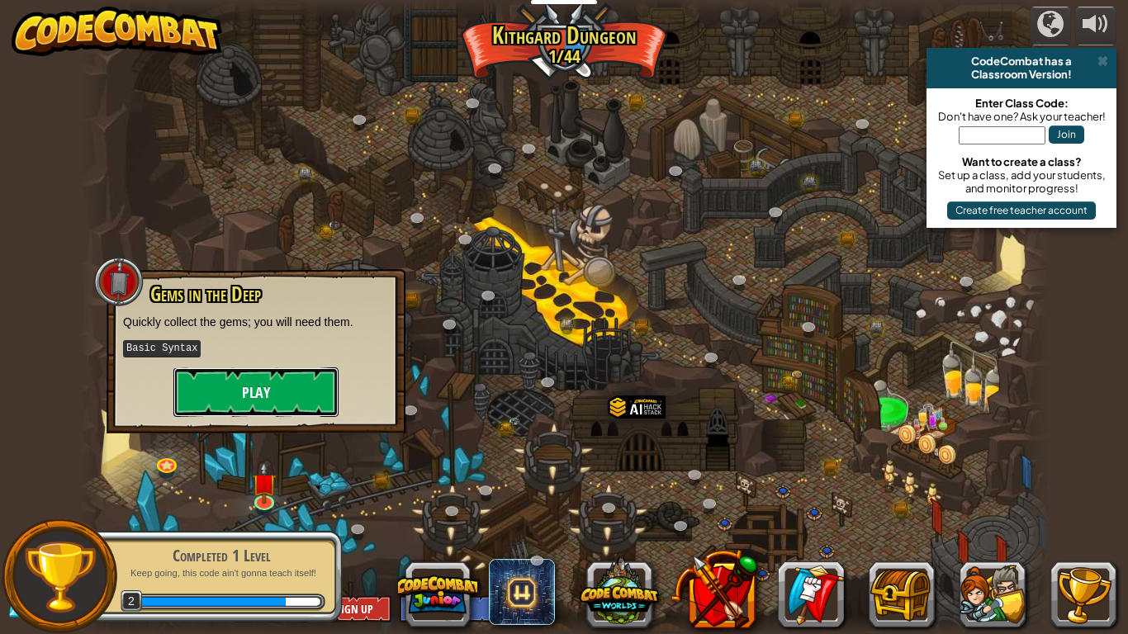
click at [243, 383] on button "Play" at bounding box center [255, 393] width 165 height 50
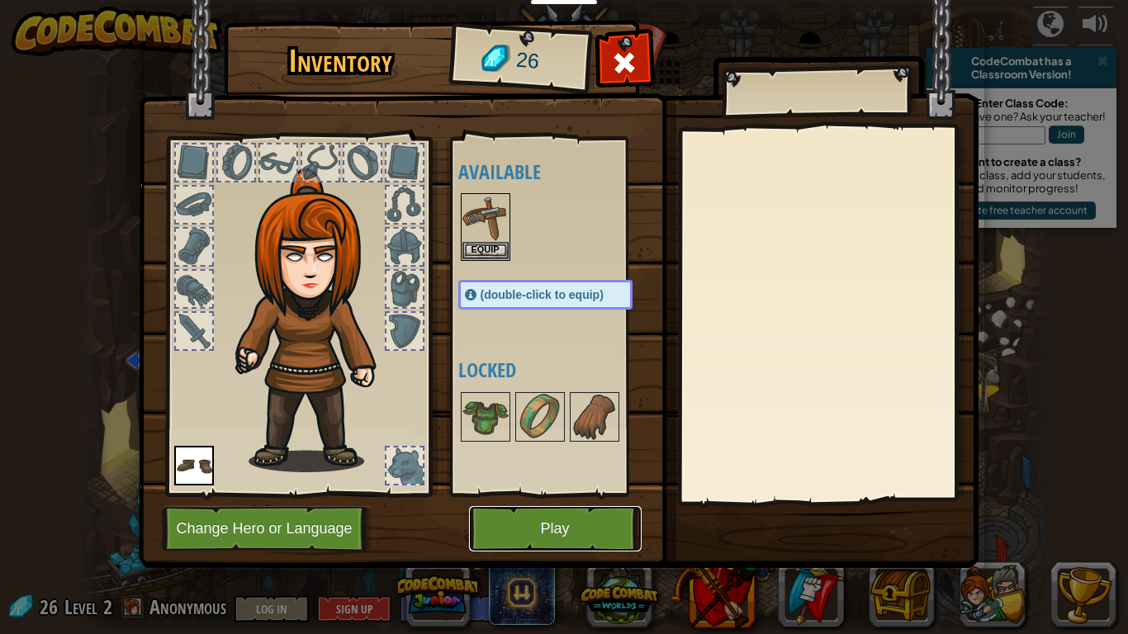
click at [538, 501] on button "Play" at bounding box center [555, 528] width 173 height 45
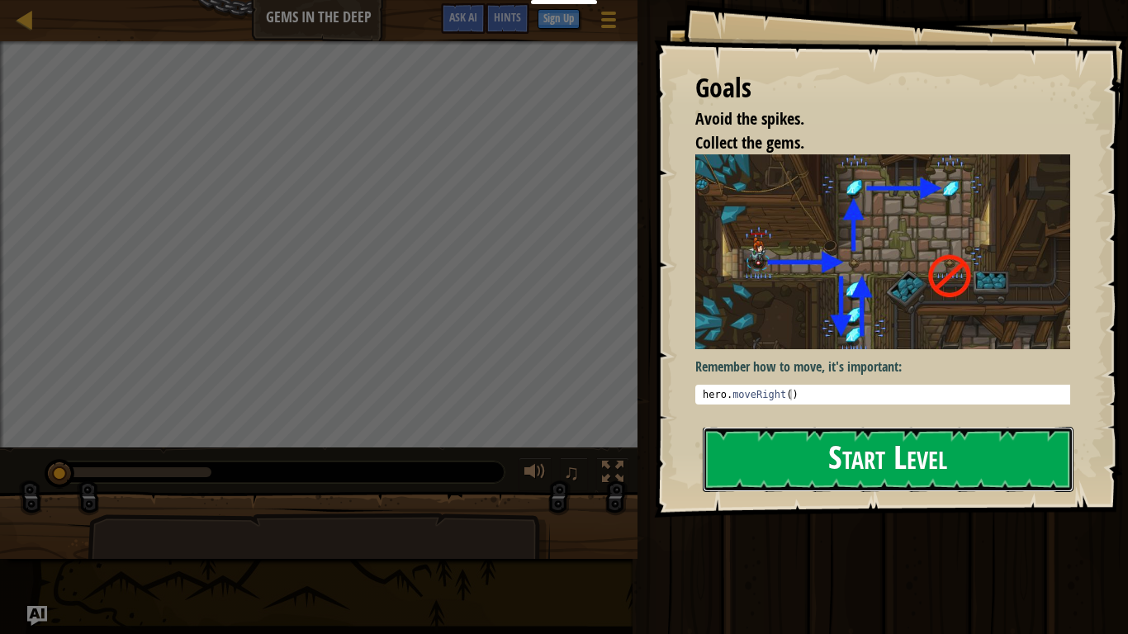
click at [802, 461] on button "Start Level" at bounding box center [888, 459] width 371 height 65
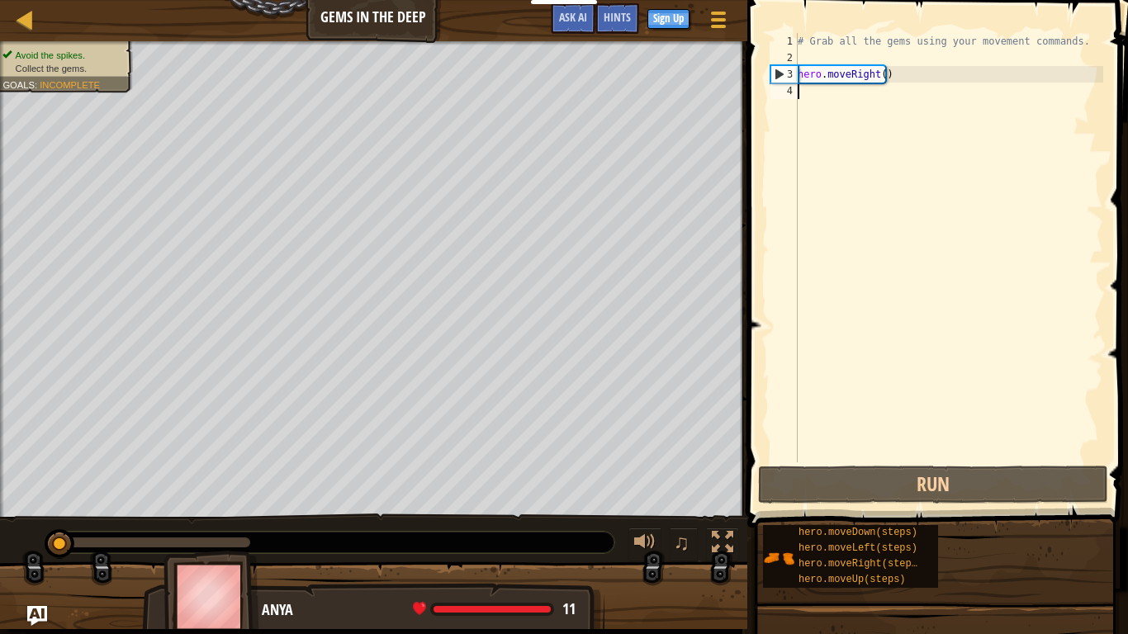
click at [881, 74] on div "# Grab all the gems using your movement commands. hero . moveRight ( )" at bounding box center [949, 264] width 309 height 463
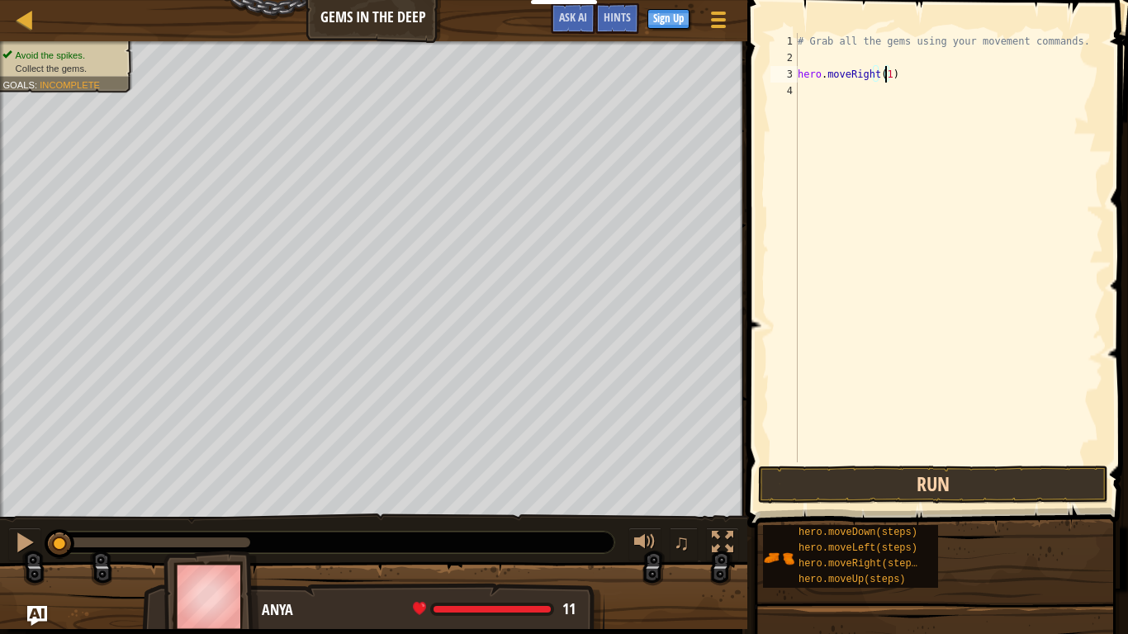
type textarea "hero.moveRight(1)"
click at [895, 475] on button "Run" at bounding box center [933, 485] width 350 height 38
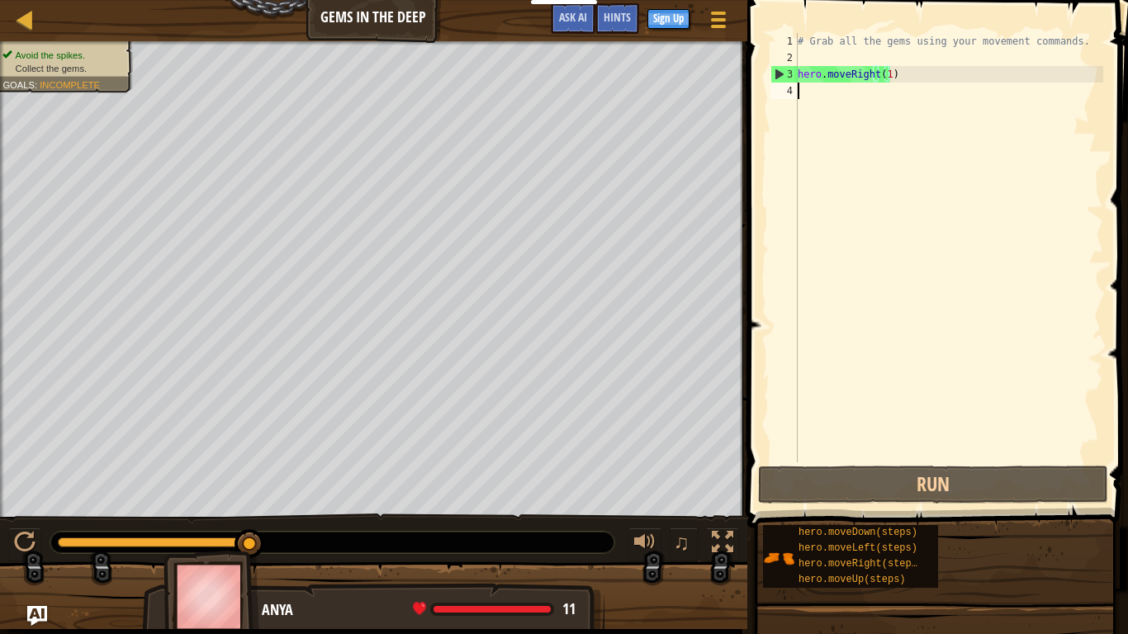
click at [801, 101] on div "# Grab all the gems using your movement commands. hero . moveRight ( 1 )" at bounding box center [949, 264] width 309 height 463
type textarea "h"
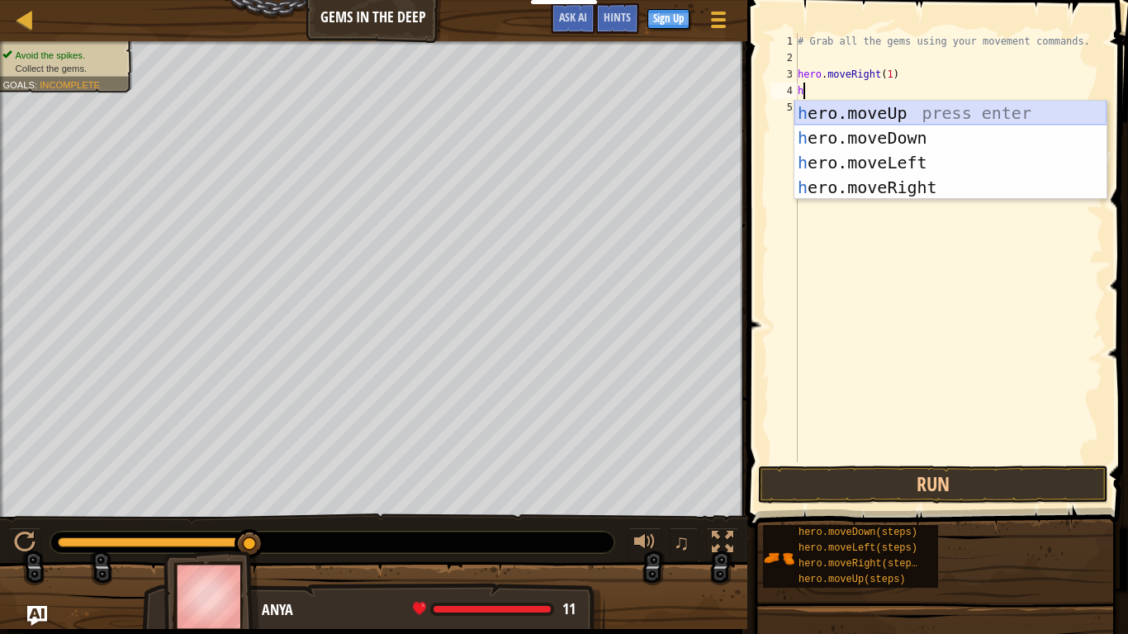
click at [867, 105] on div "h ero.moveUp press enter h ero.moveDown press enter h ero.moveLeft press enter …" at bounding box center [951, 175] width 312 height 149
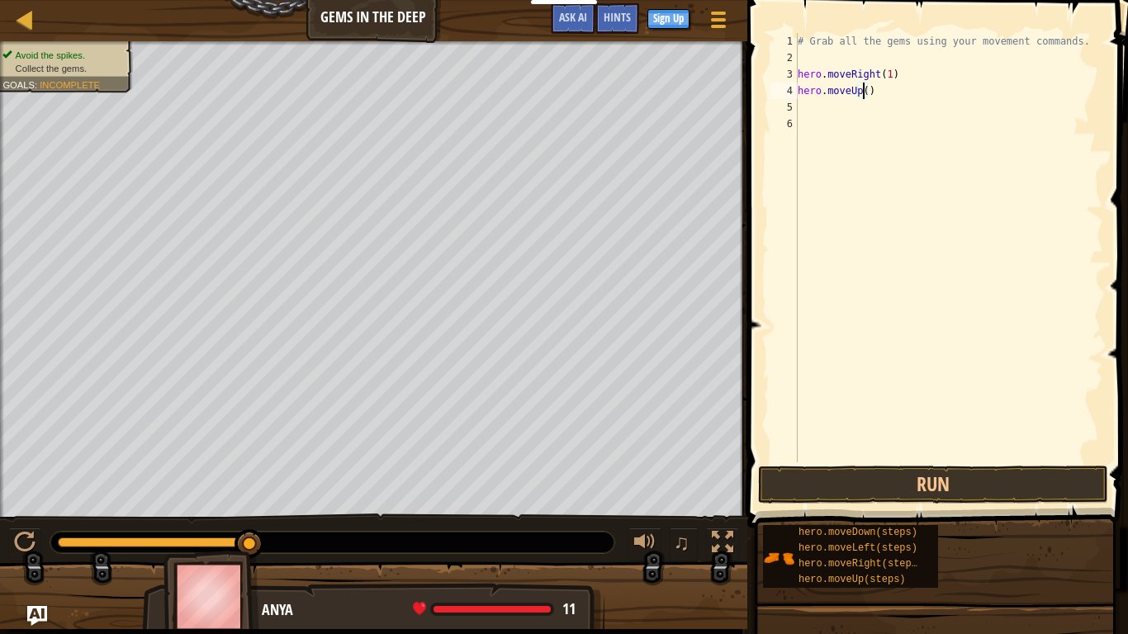
click at [862, 90] on div "# Grab all the gems using your movement commands. hero . moveRight ( 1 ) hero .…" at bounding box center [949, 264] width 309 height 463
type textarea "hero.moveUp(2)"
click at [813, 109] on div "# Grab all the gems using your movement commands. hero . moveRight ( 1 ) hero .…" at bounding box center [949, 264] width 309 height 463
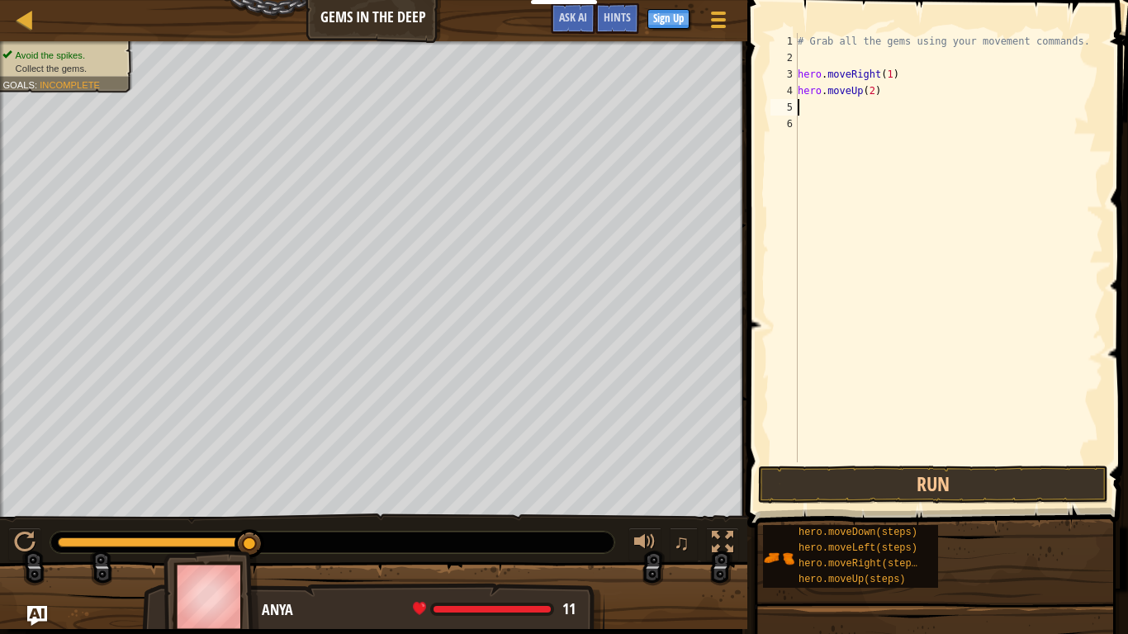
type textarea "h"
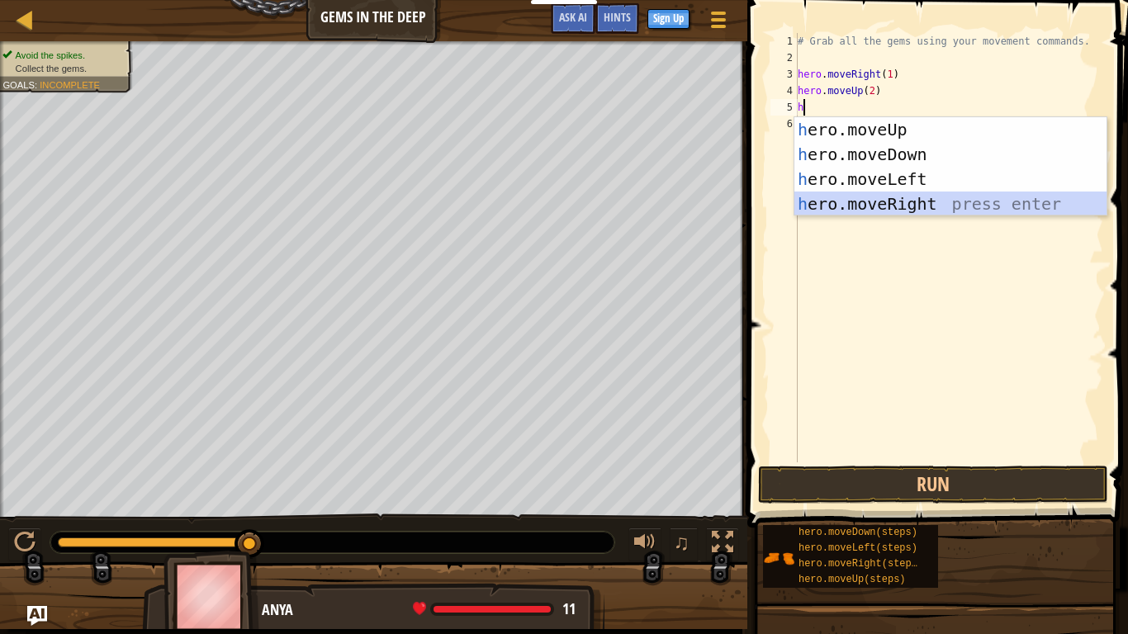
click at [848, 200] on div "h ero.moveUp press enter h ero.moveDown press enter h ero.moveLeft press enter …" at bounding box center [951, 191] width 312 height 149
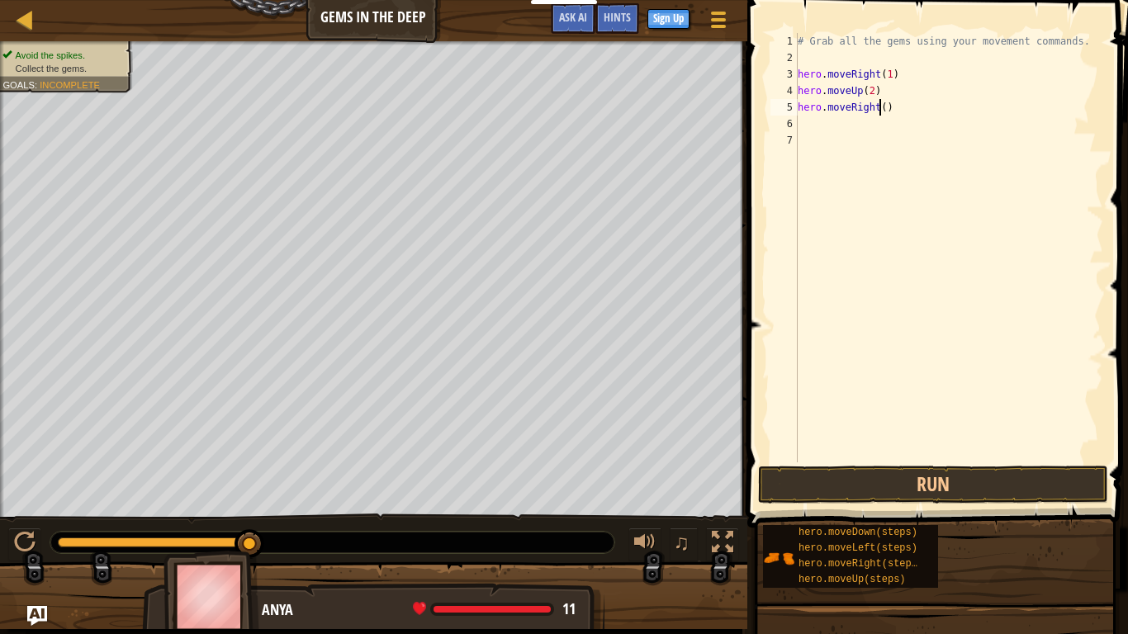
click at [877, 107] on div "# Grab all the gems using your movement commands. hero . moveRight ( 1 ) hero .…" at bounding box center [949, 264] width 309 height 463
type textarea "hero.moveRight(3)"
click at [812, 126] on div "# Grab all the gems using your movement commands. hero . moveRight ( 1 ) hero .…" at bounding box center [949, 264] width 309 height 463
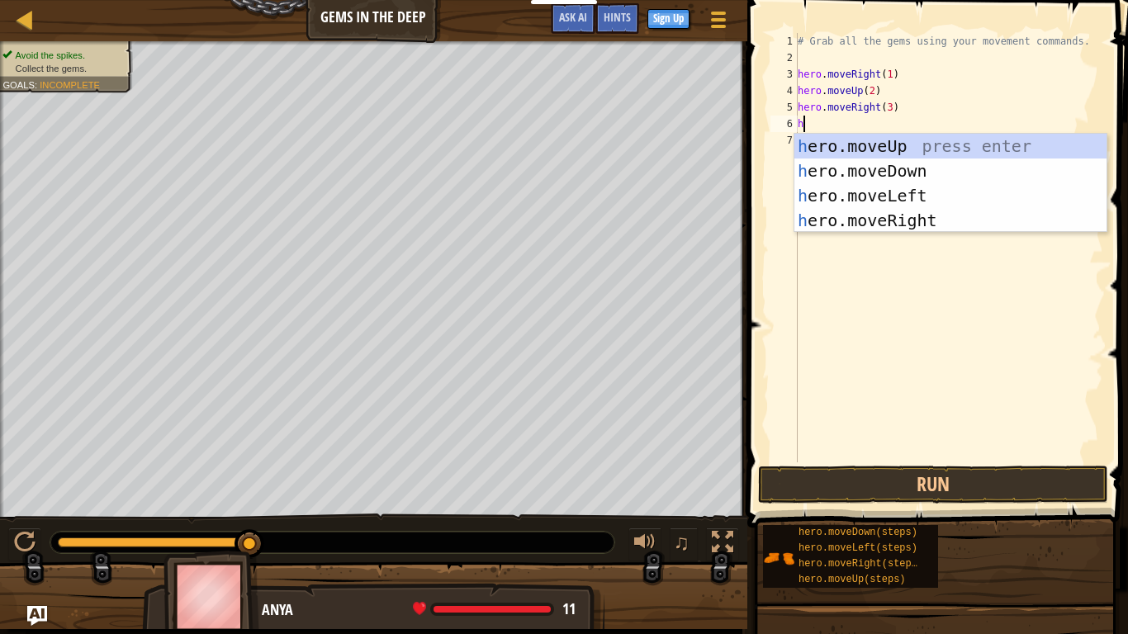
type textarea "h"
click at [834, 167] on div "h ero.moveUp press enter h ero.moveDown press enter h ero.moveLeft press enter …" at bounding box center [951, 208] width 312 height 149
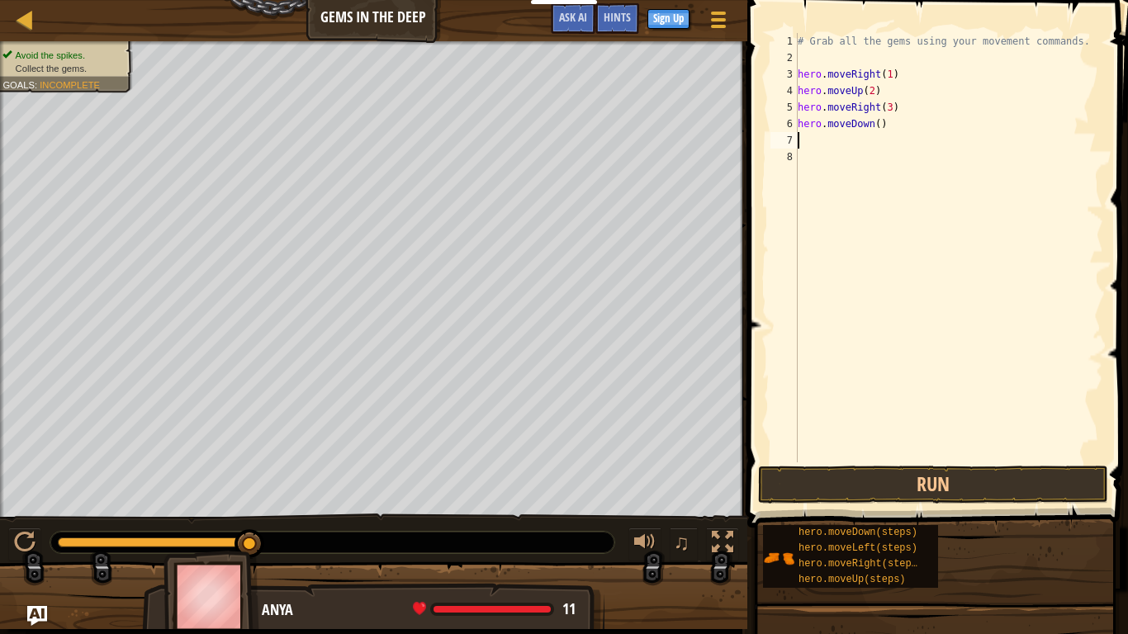
scroll to position [2, 0]
click at [874, 122] on div "# Grab all the gems using your movement commands. hero . moveRight ( 1 ) hero .…" at bounding box center [949, 264] width 309 height 463
type textarea "hero.moveDown(4)"
click at [803, 143] on div "# Grab all the gems using your movement commands. hero . moveRight ( 1 ) hero .…" at bounding box center [949, 264] width 309 height 463
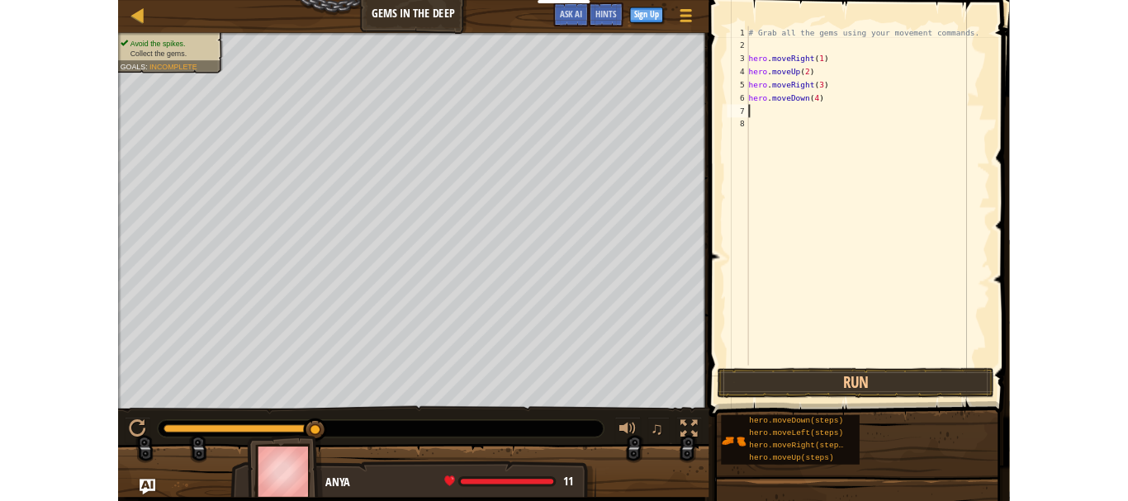
scroll to position [2, 0]
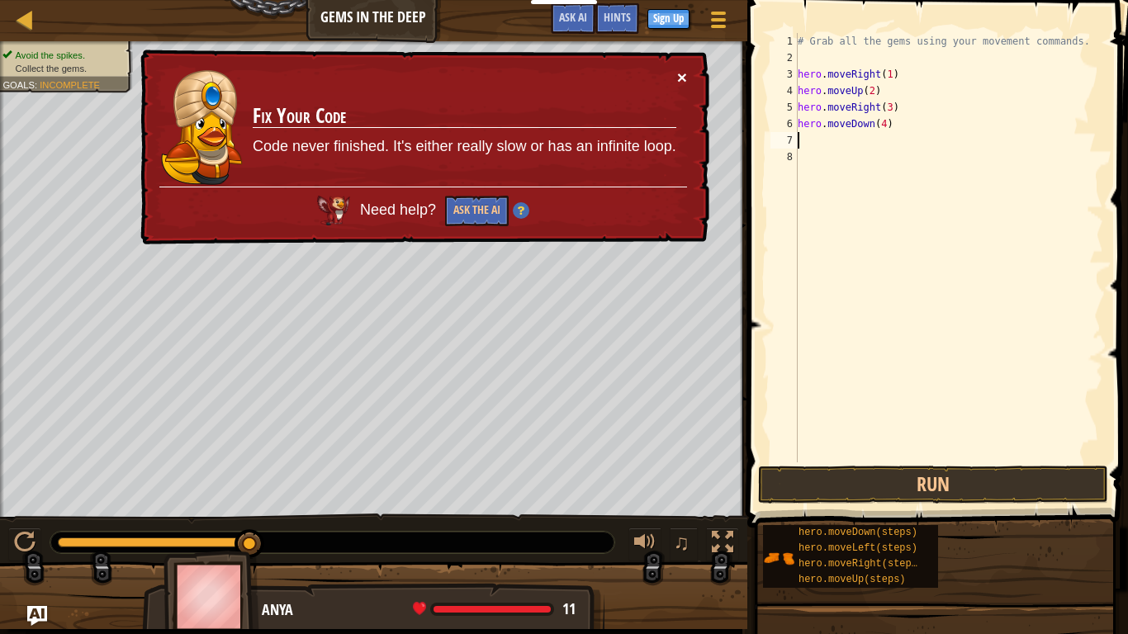
click at [682, 72] on button "×" at bounding box center [682, 77] width 10 height 17
